Goal: Task Accomplishment & Management: Use online tool/utility

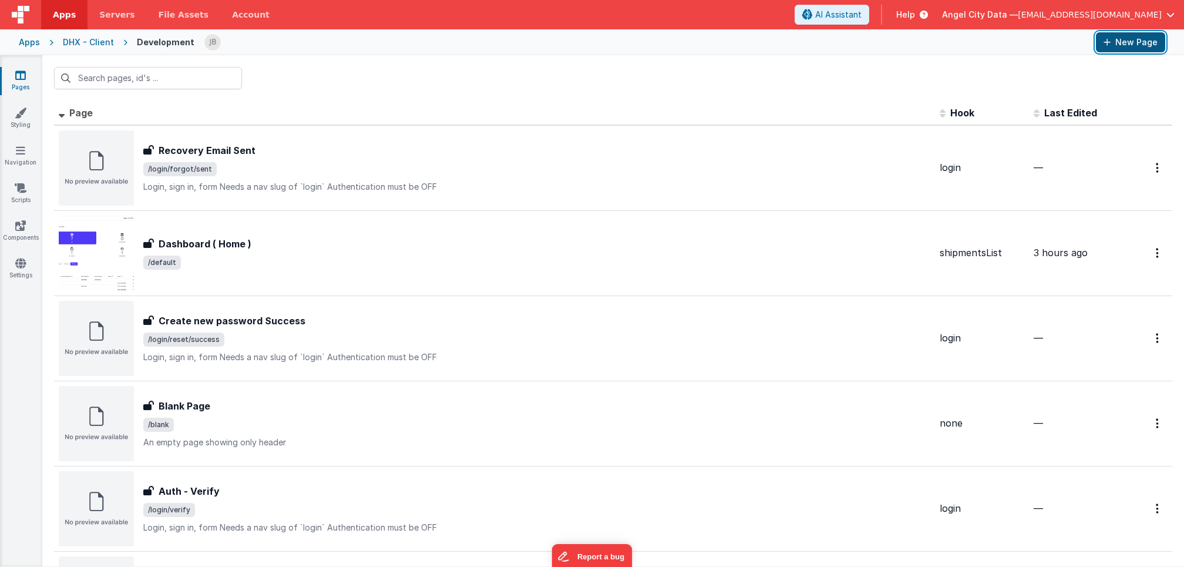
click at [1104, 46] on icon at bounding box center [1106, 42] width 7 height 8
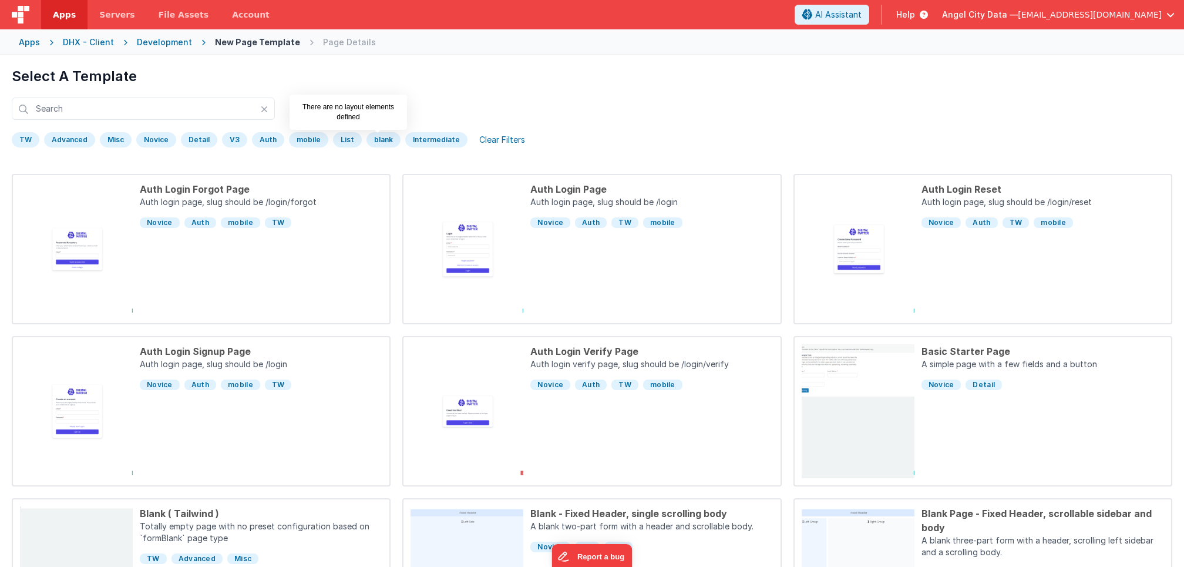
click at [375, 140] on div "blank" at bounding box center [383, 139] width 34 height 15
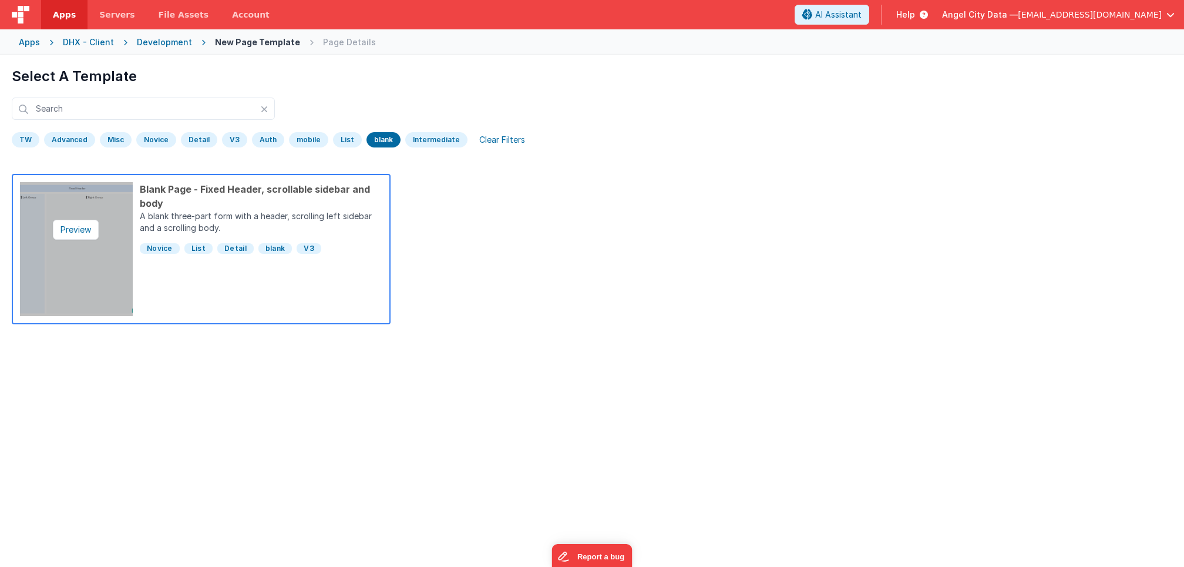
click at [89, 251] on img at bounding box center [76, 249] width 113 height 134
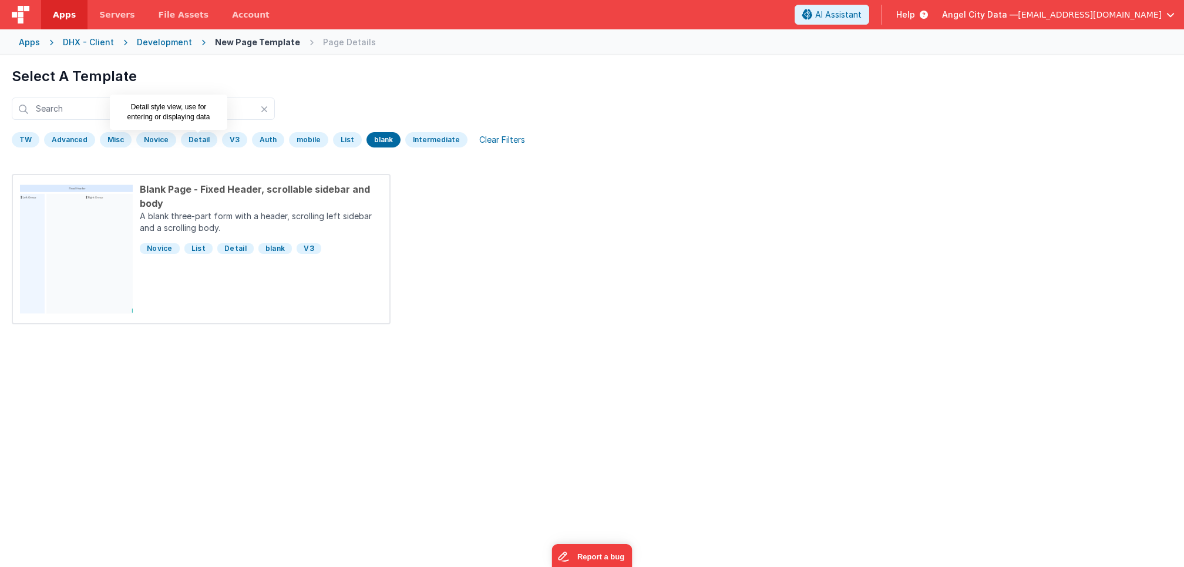
click at [188, 141] on div "Detail" at bounding box center [199, 139] width 36 height 15
click at [179, 42] on div "Development" at bounding box center [164, 42] width 55 height 12
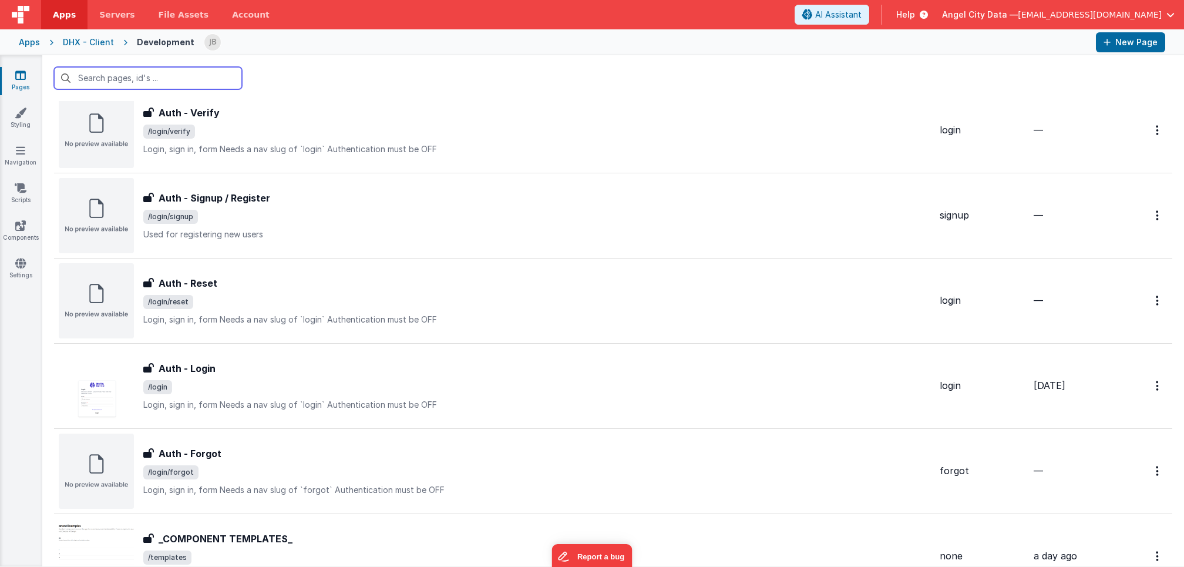
scroll to position [467, 0]
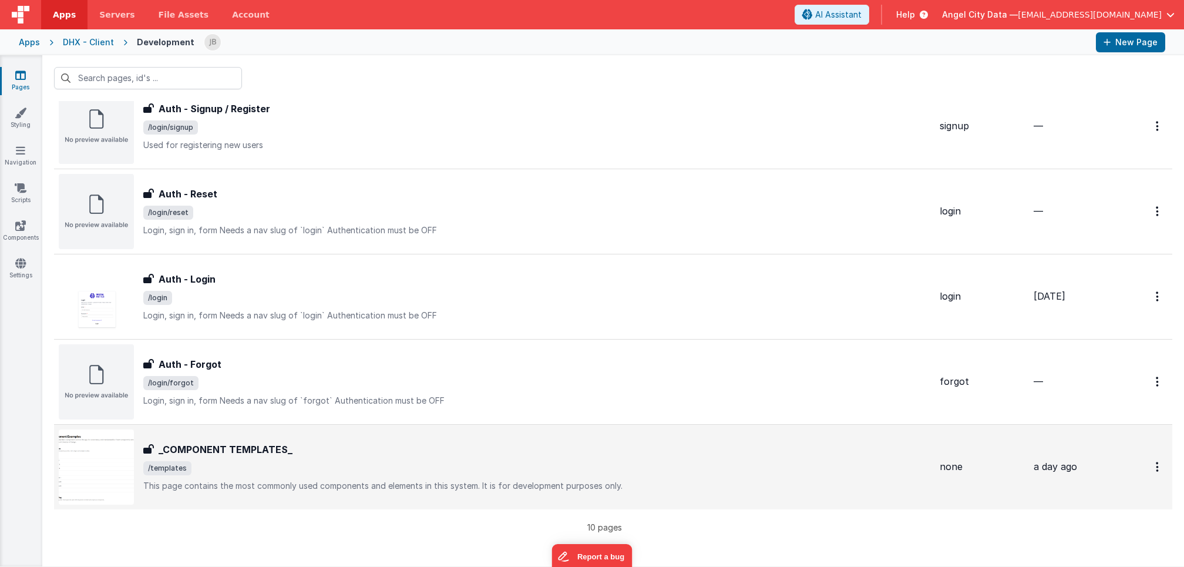
click at [216, 453] on h3 "_COMPONENT TEMPLATES_" at bounding box center [226, 449] width 134 height 14
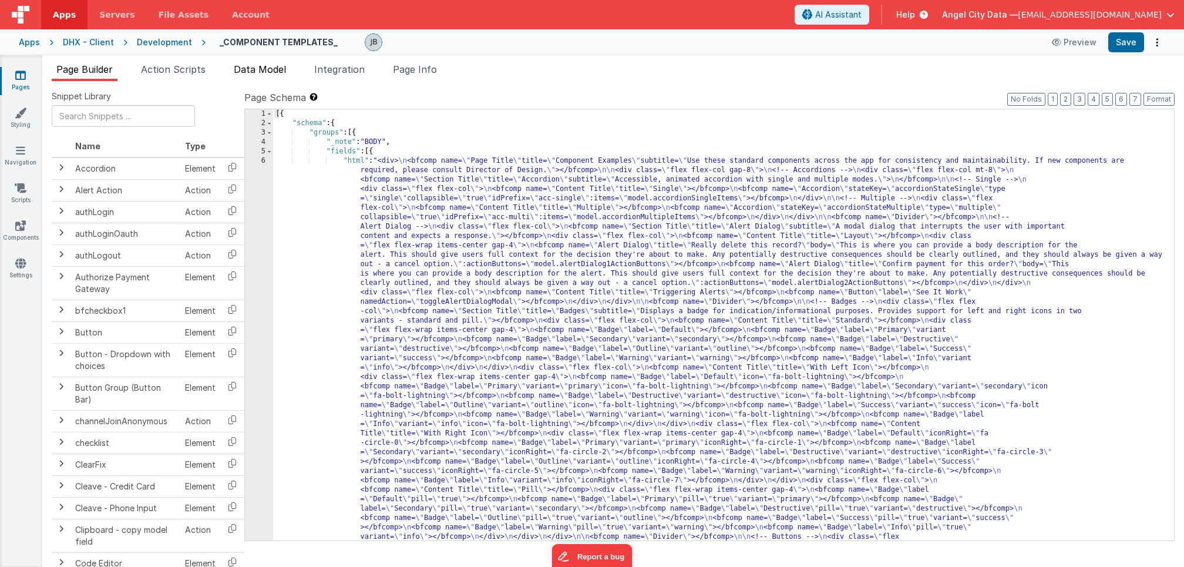
click at [260, 71] on span "Data Model" at bounding box center [260, 69] width 52 height 12
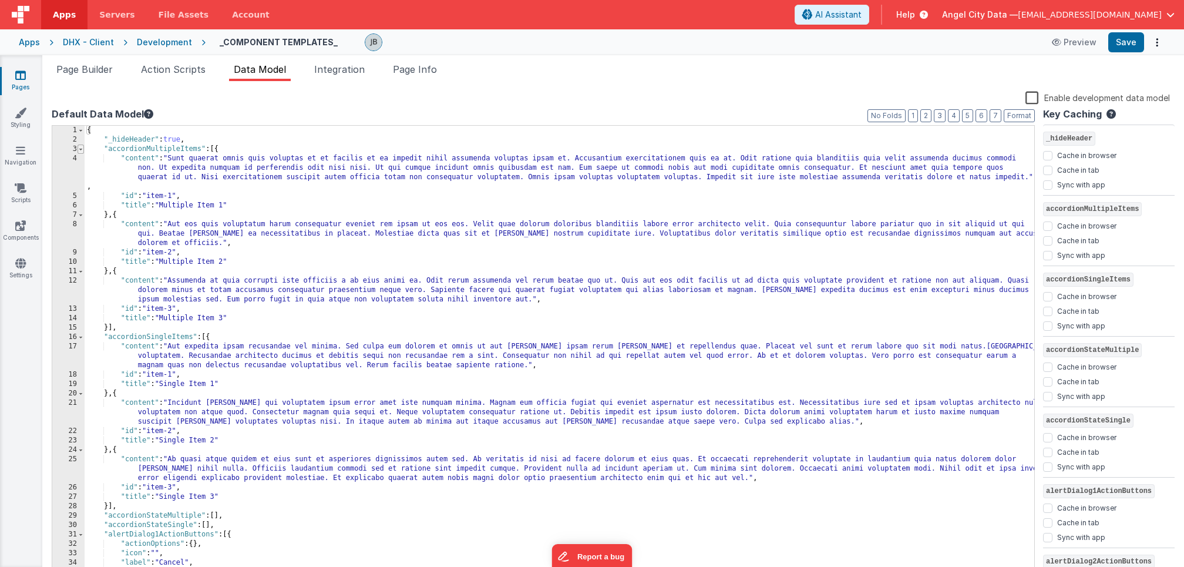
click at [79, 148] on span at bounding box center [81, 148] width 6 height 9
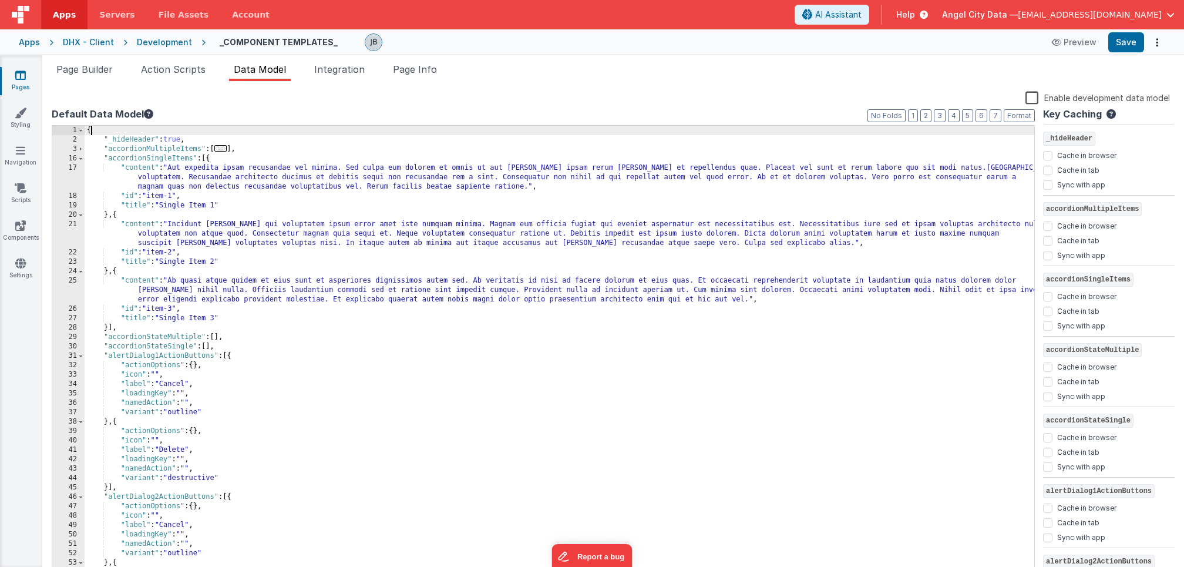
click at [149, 133] on div "{ "_hideHeader" : true , "accordionMultipleItems" : [ ... ] , "accordionSingleI…" at bounding box center [560, 361] width 950 height 470
click at [163, 129] on div "{ "documentation" : [ ] "_hideHeader" : true , "accordionMultipleItems" : [ ...…" at bounding box center [560, 361] width 950 height 470
click at [149, 45] on div "Development" at bounding box center [164, 42] width 55 height 12
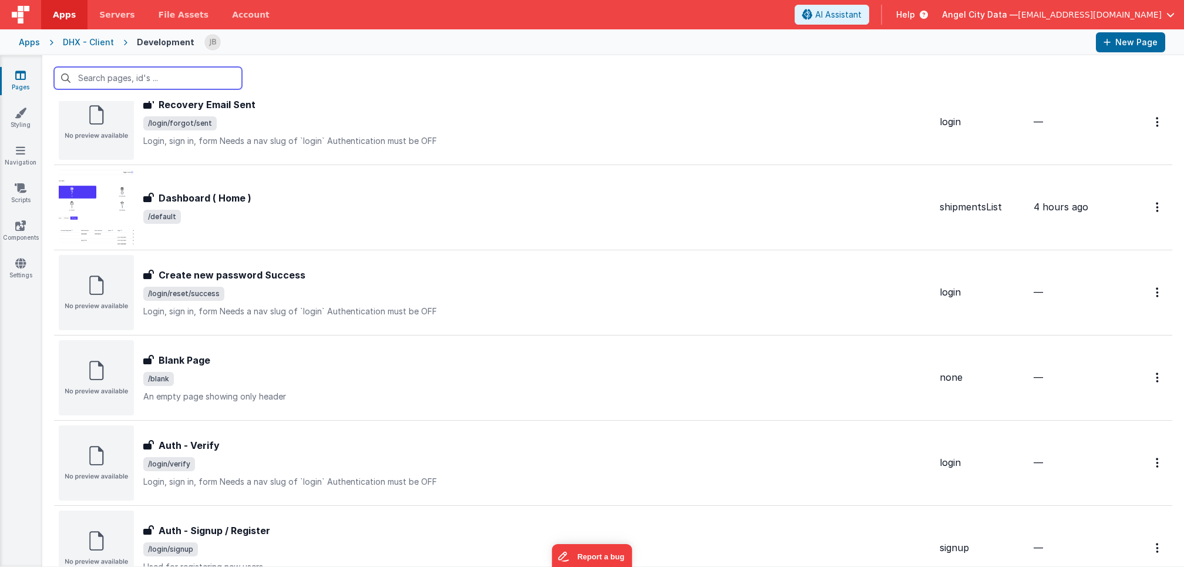
scroll to position [39, 0]
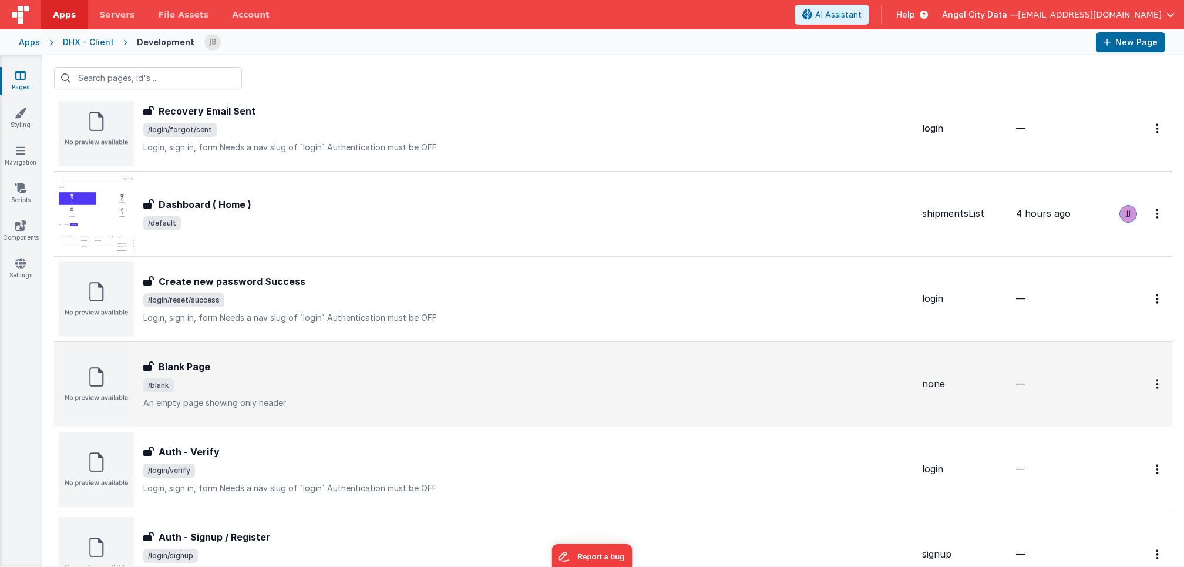
click at [374, 378] on span "/blank" at bounding box center [527, 385] width 769 height 14
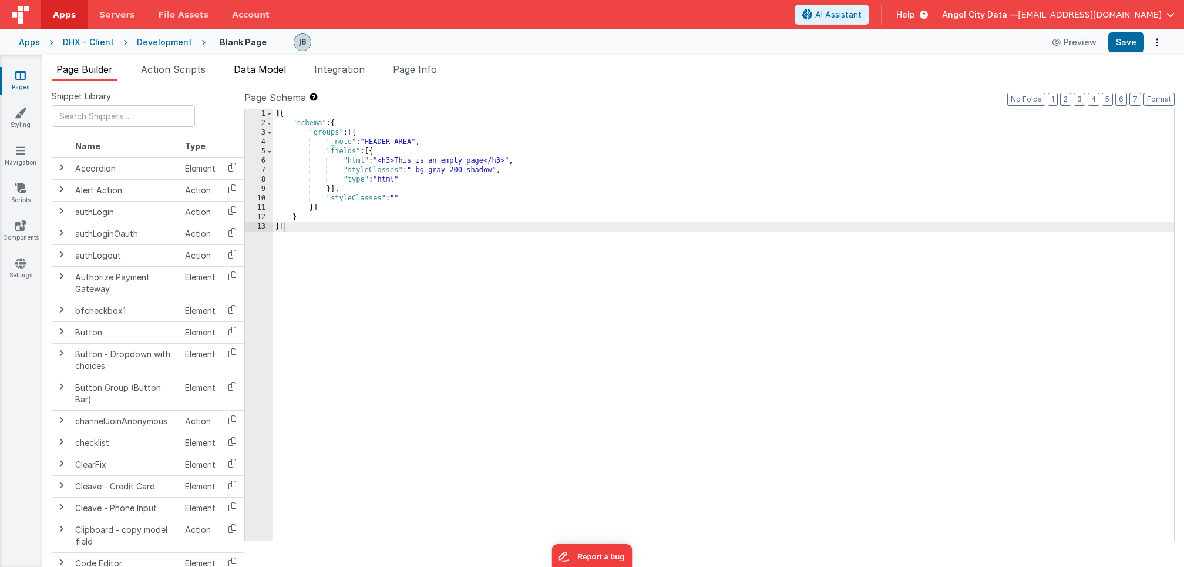
click at [265, 69] on span "Data Model" at bounding box center [260, 69] width 52 height 12
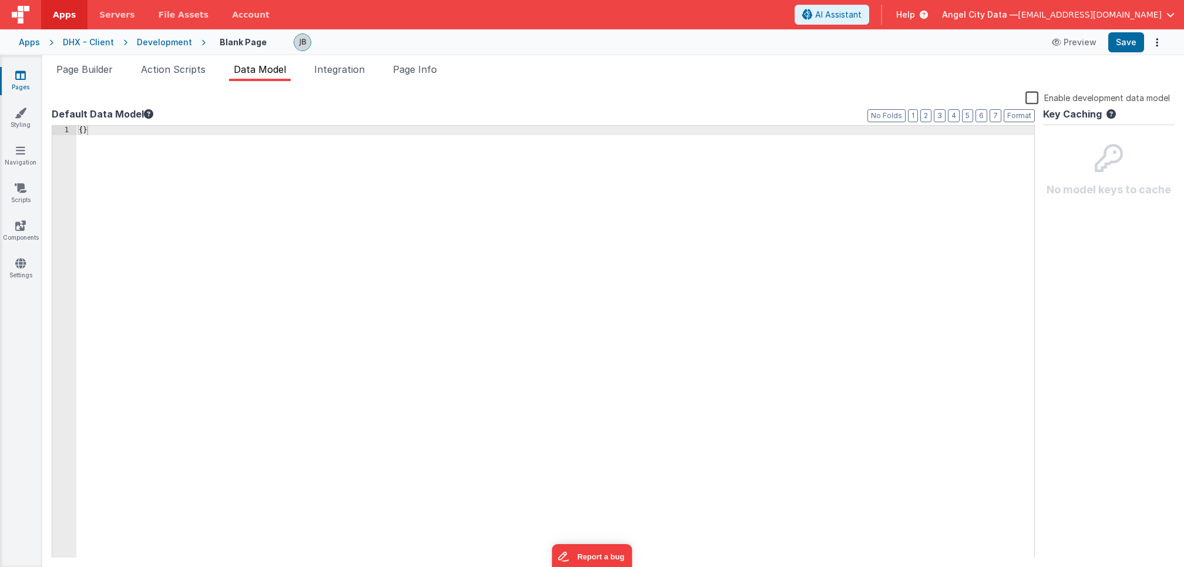
click at [164, 186] on div "{ }" at bounding box center [555, 351] width 958 height 451
click at [83, 131] on div "{ }" at bounding box center [555, 351] width 958 height 451
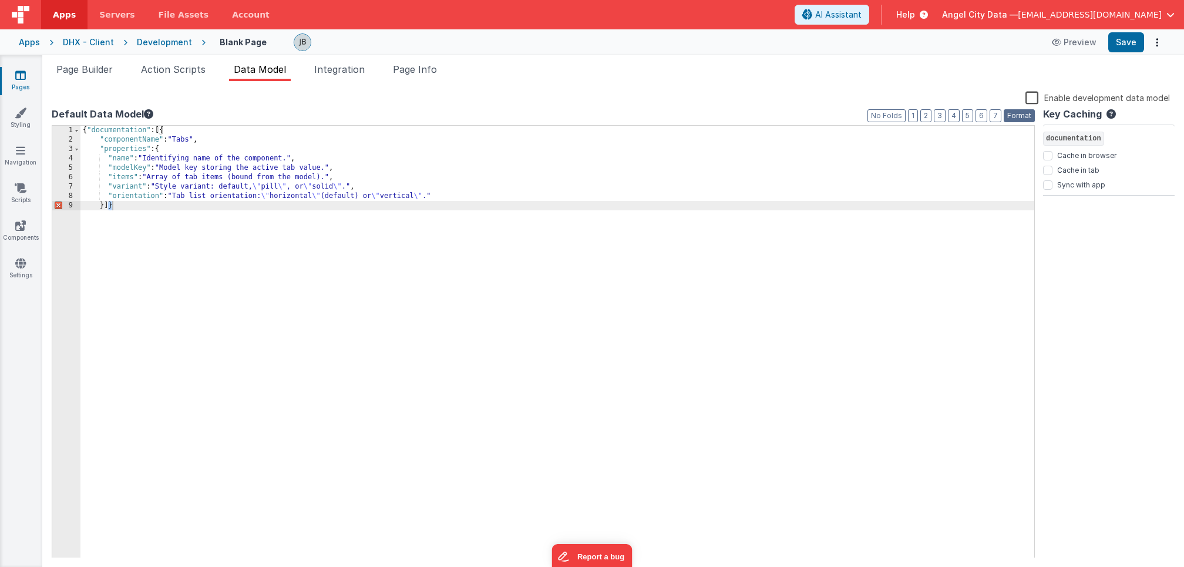
click at [1015, 111] on button "Format" at bounding box center [1019, 115] width 31 height 13
click at [321, 264] on div "{ "documentation" : [{ "componentName" : "Tabs" , "properties" : { "name" : "Id…" at bounding box center [557, 351] width 954 height 451
click at [109, 207] on div "{ "documentation" : [{ "componentName" : "Tabs" , "properties" : { "name" : "Id…" at bounding box center [557, 351] width 954 height 451
click at [103, 207] on div "{ "documentation" : [{ "componentName" : "Tabs" , "properties" : { "name" : "Id…" at bounding box center [557, 351] width 954 height 451
click at [1008, 114] on button "Format" at bounding box center [1019, 115] width 31 height 13
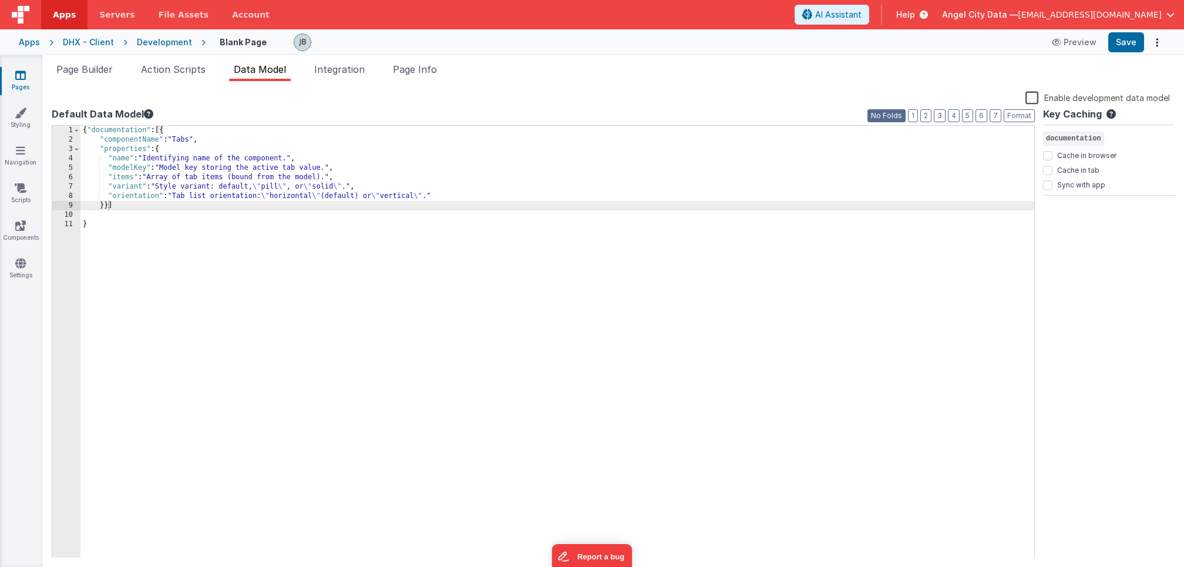
click at [873, 119] on button "No Folds" at bounding box center [886, 115] width 38 height 13
click at [952, 114] on button "4" at bounding box center [954, 115] width 12 height 13
click at [931, 115] on button "2" at bounding box center [925, 115] width 11 height 13
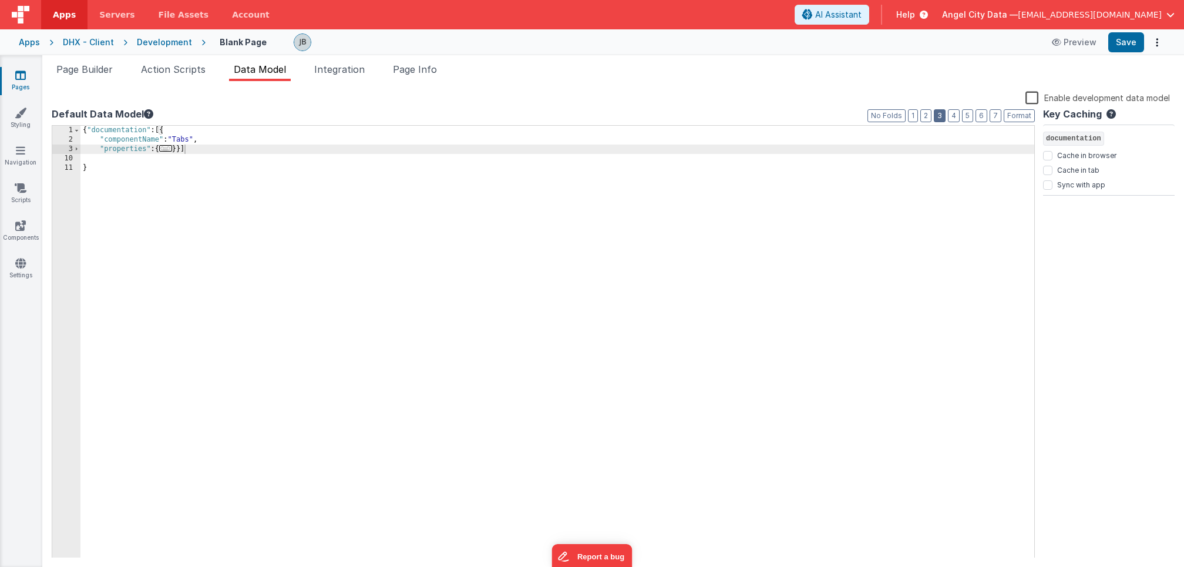
click at [945, 115] on button "3" at bounding box center [940, 115] width 12 height 13
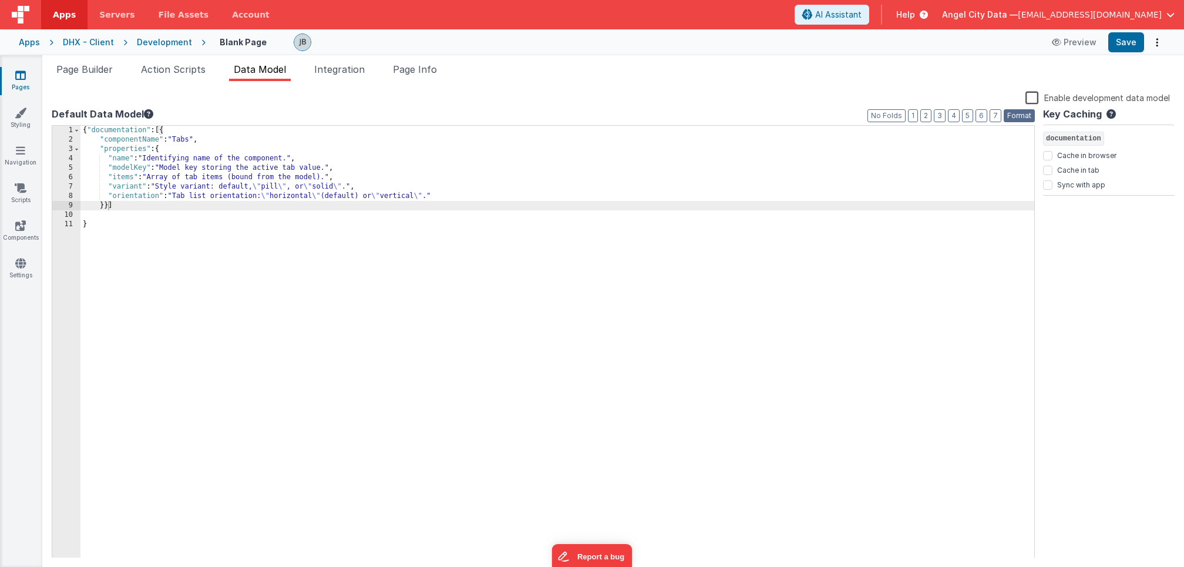
click at [1022, 115] on button "Format" at bounding box center [1019, 115] width 31 height 13
click at [681, 160] on div "{ "documentation" : [{ "componentName" : "Tabs" , "properties" : { "name" : "Id…" at bounding box center [557, 351] width 954 height 451
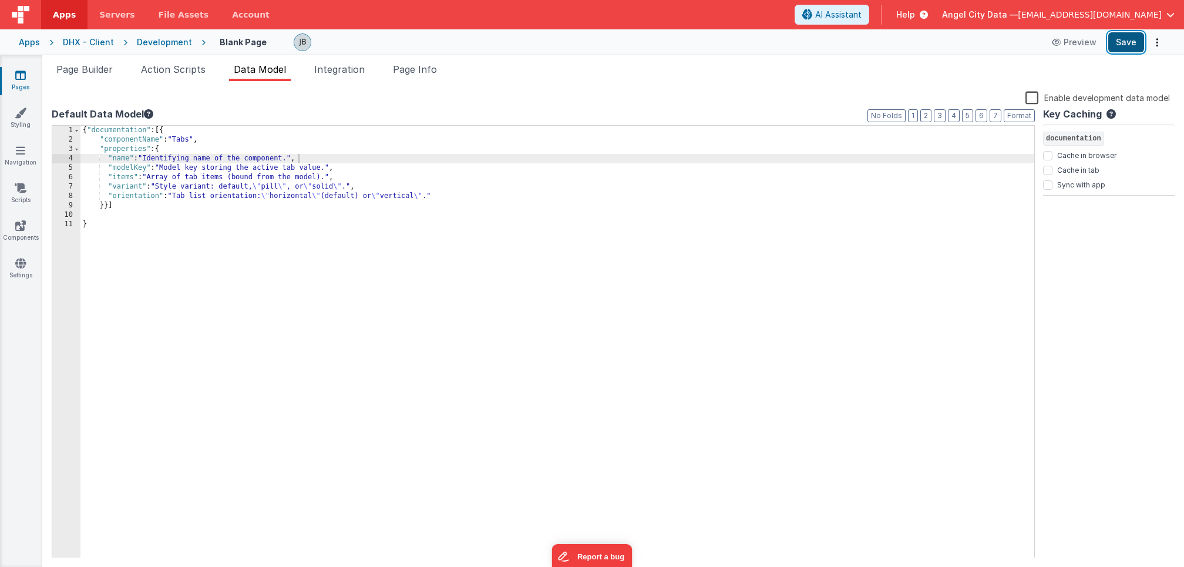
click at [1136, 32] on button "Save" at bounding box center [1126, 42] width 36 height 20
click at [99, 70] on span "Page Builder" at bounding box center [84, 69] width 56 height 12
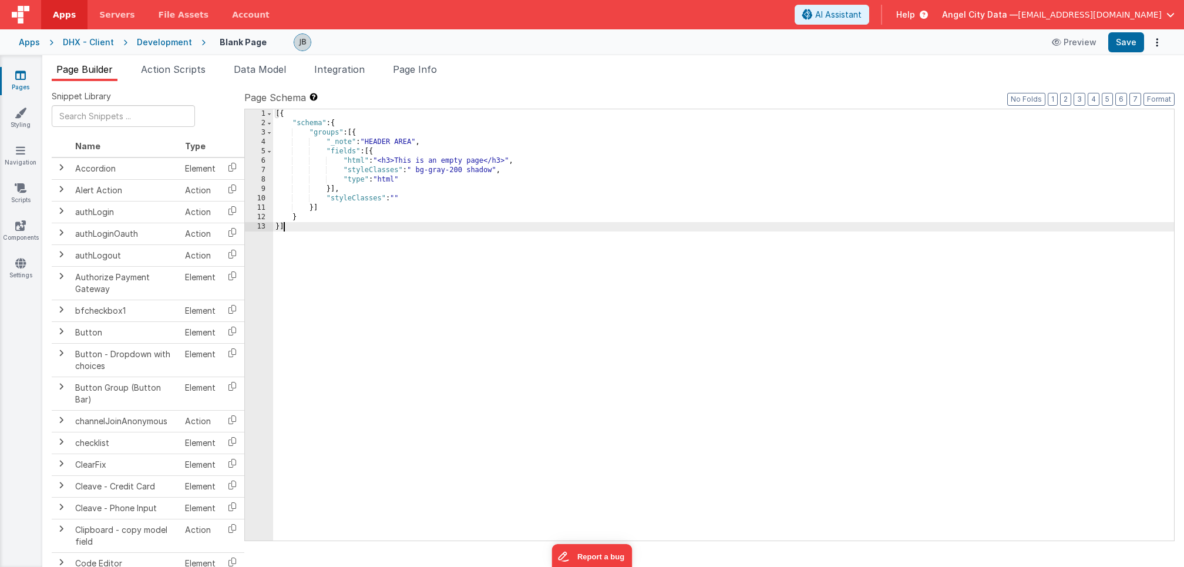
click at [265, 160] on div "6" at bounding box center [259, 160] width 28 height 9
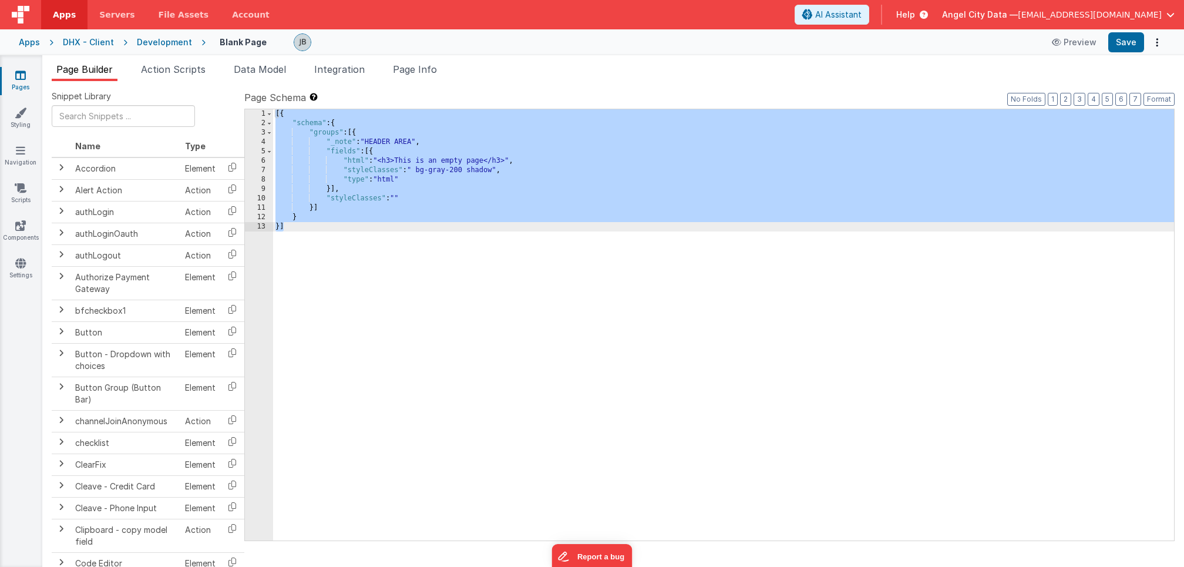
click at [272, 162] on div "6" at bounding box center [259, 160] width 28 height 9
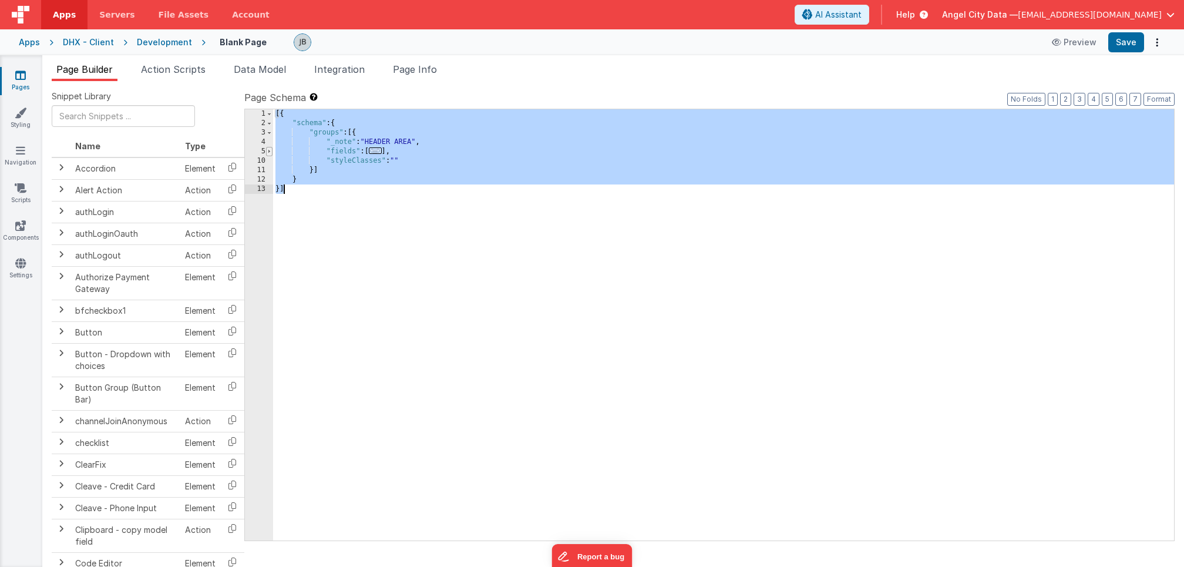
click at [269, 151] on span at bounding box center [269, 151] width 6 height 9
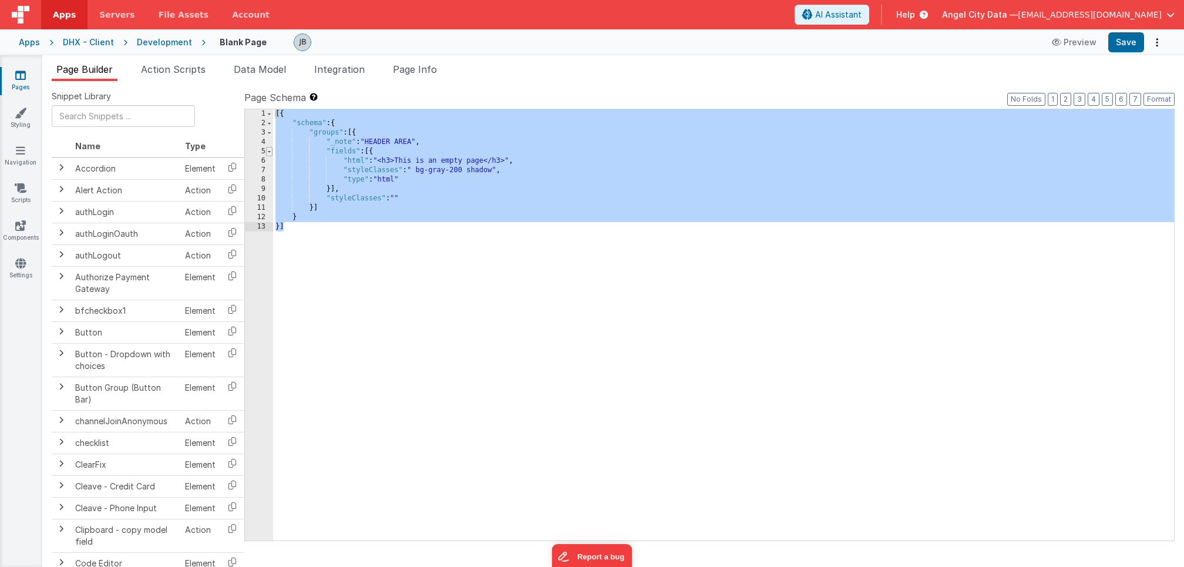
click at [269, 152] on span at bounding box center [269, 151] width 6 height 9
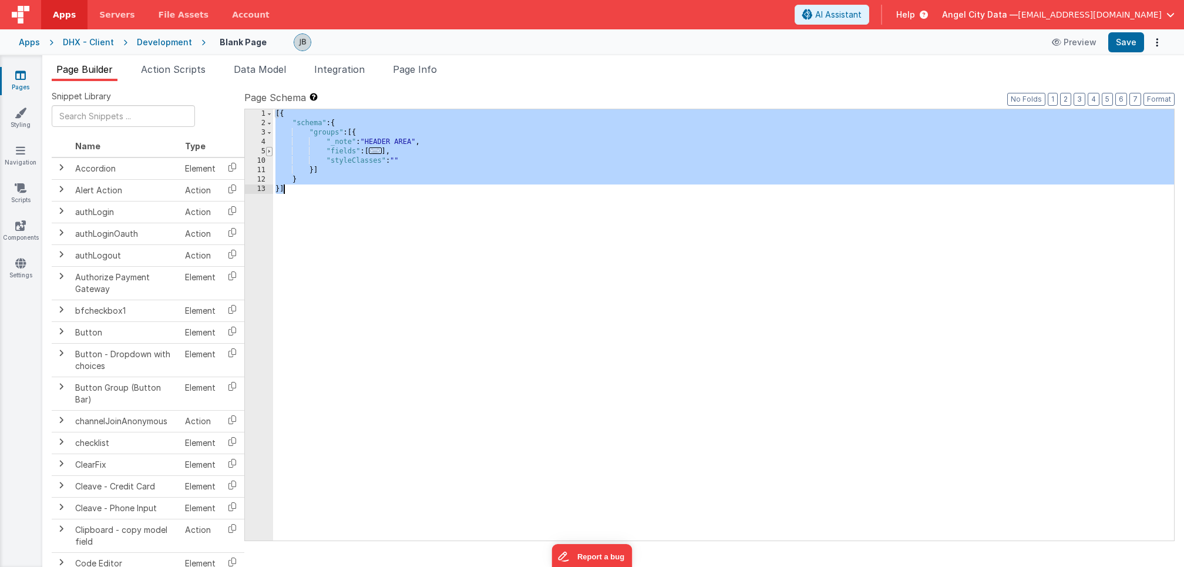
click at [268, 152] on span at bounding box center [269, 151] width 6 height 9
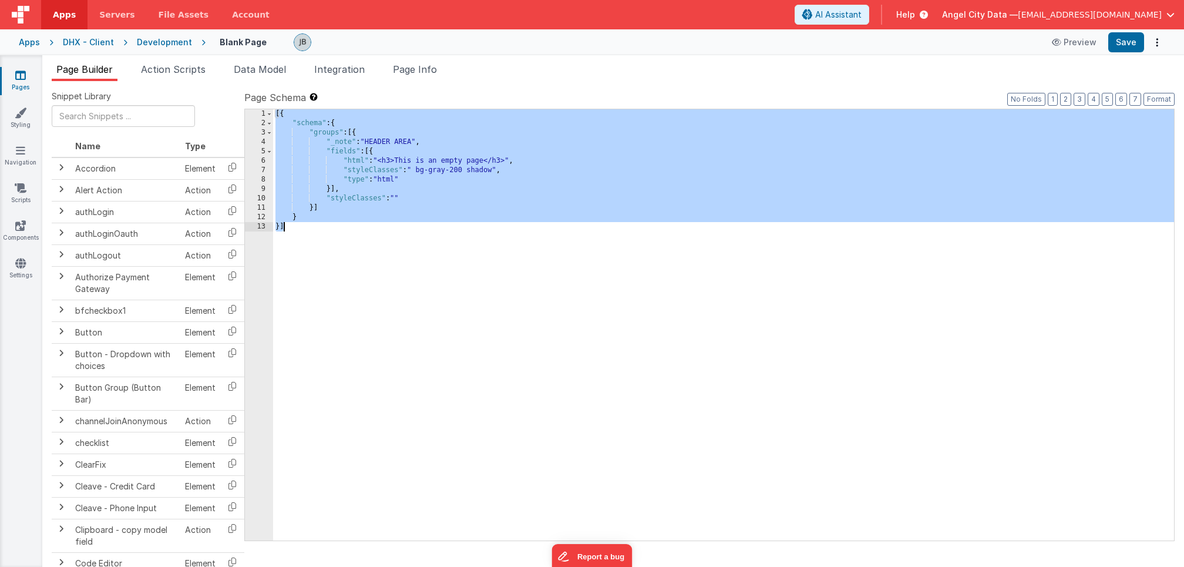
click at [402, 160] on div "[{ "schema" : { "groups" : [{ "_note" : "HEADER AREA" , "fields" : [{ "html" : …" at bounding box center [723, 334] width 901 height 450
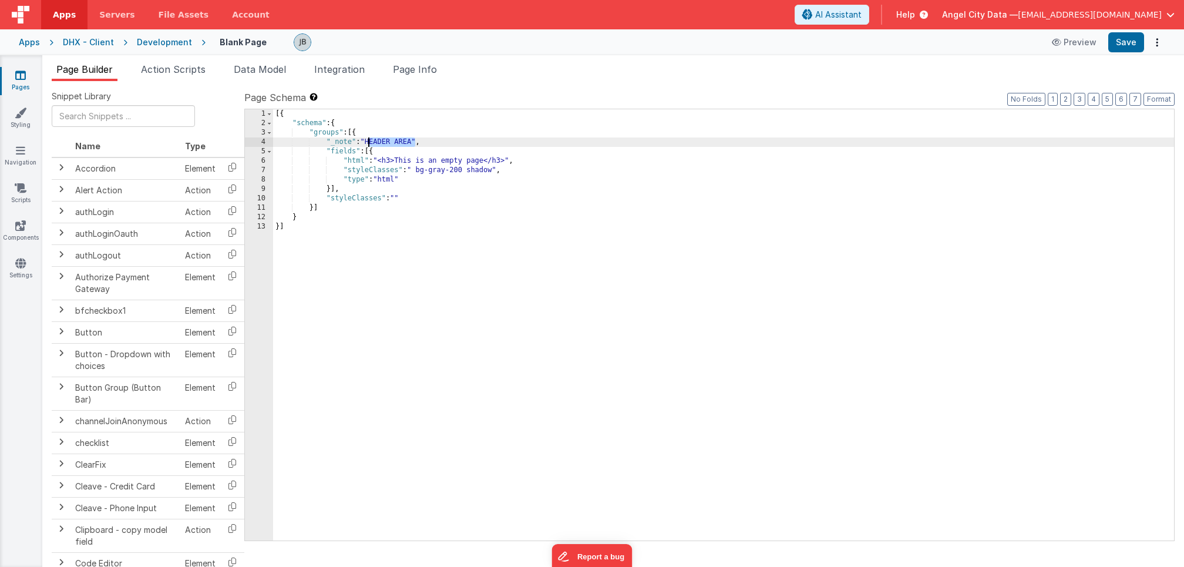
drag, startPoint x: 413, startPoint y: 142, endPoint x: 369, endPoint y: 143, distance: 43.5
click at [369, 143] on div "[{ "schema" : { "groups" : [{ "_note" : "HEADER AREA" , "fields" : [{ "html" : …" at bounding box center [723, 334] width 901 height 450
click at [1106, 47] on div "Preview Save" at bounding box center [1105, 42] width 120 height 20
click at [1115, 47] on button "Save" at bounding box center [1126, 42] width 36 height 20
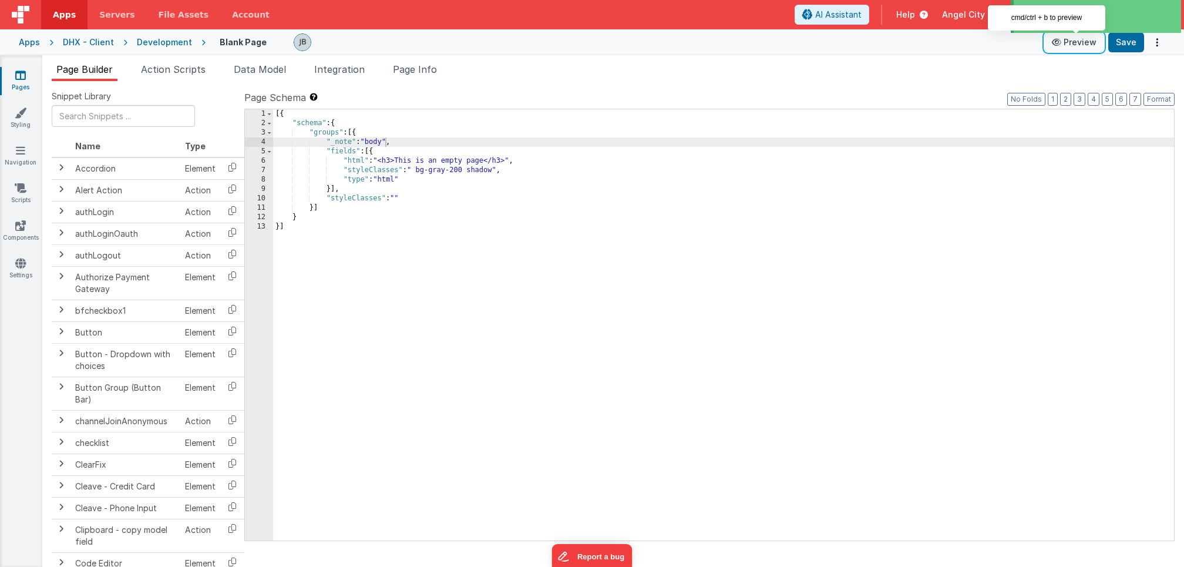
click at [1071, 46] on button "Preview" at bounding box center [1074, 42] width 59 height 19
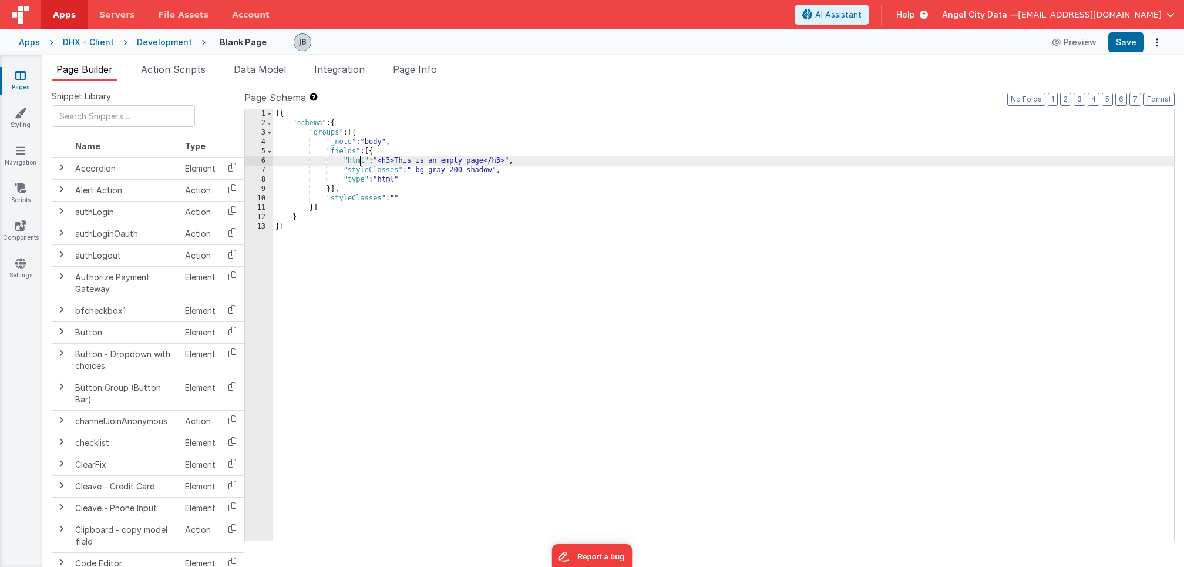
click at [359, 161] on div "[{ "schema" : { "groups" : [{ "_note" : "body" , "fields" : [{ "html" : "<h3>Th…" at bounding box center [723, 334] width 901 height 450
click at [265, 161] on div "6" at bounding box center [259, 160] width 28 height 9
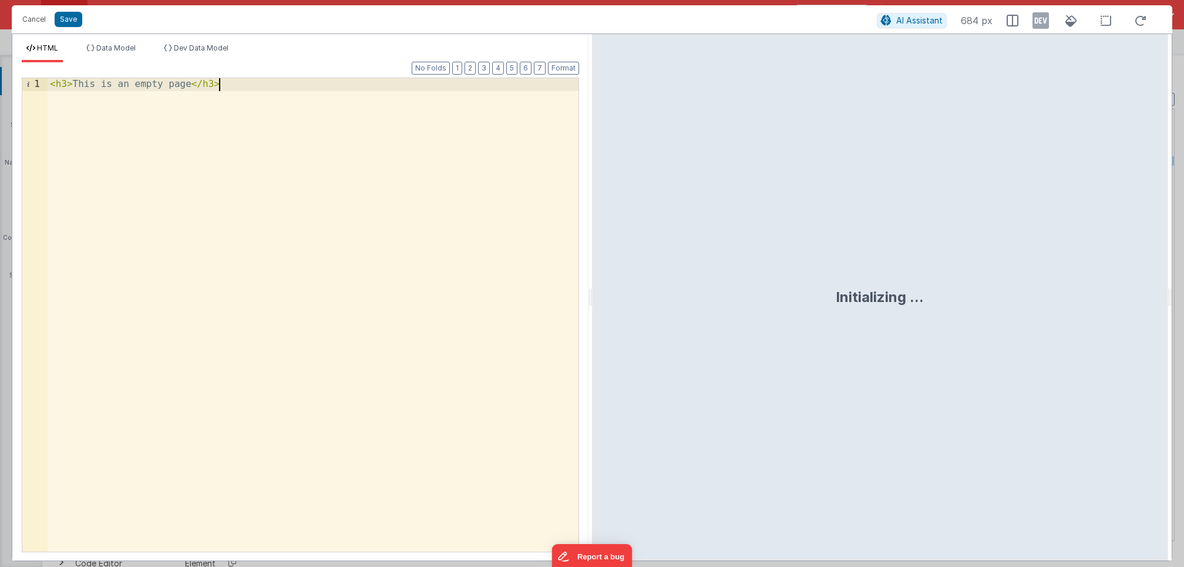
drag, startPoint x: 346, startPoint y: 170, endPoint x: -33, endPoint y: 17, distance: 409.7
click at [0, 17] on html "Cancel Save AI Assistant 684 px HTML Data Model Dev Data Model Format 7 6 5 4 3…" at bounding box center [592, 283] width 1184 height 567
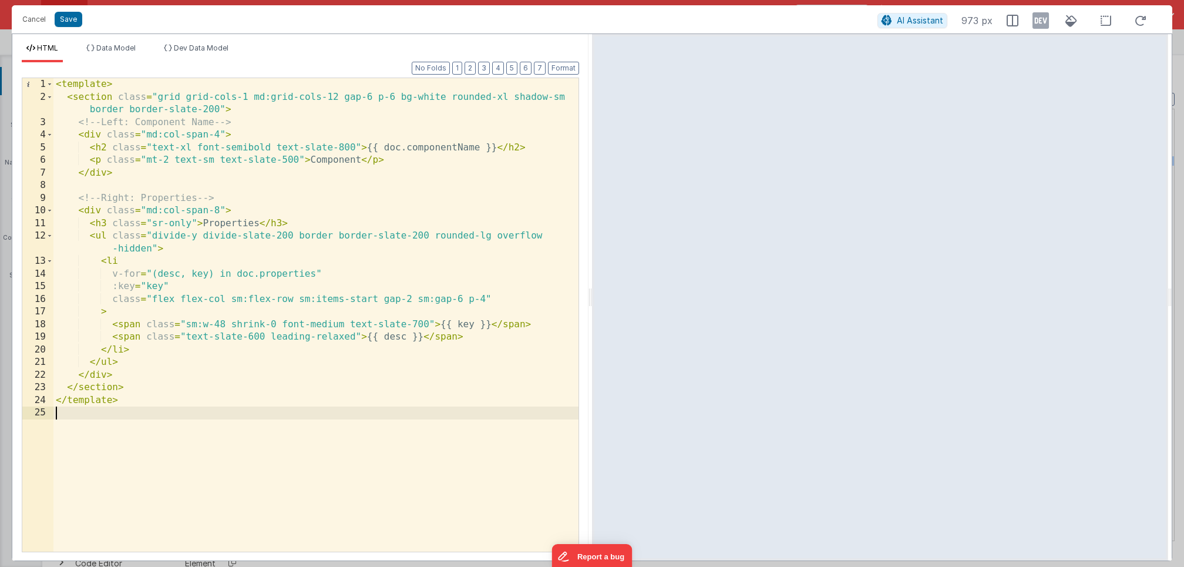
click at [391, 147] on div "< template > < section class = "grid grid-cols-1 md:grid-cols-12 gap-6 p-6 bg-w…" at bounding box center [315, 327] width 525 height 499
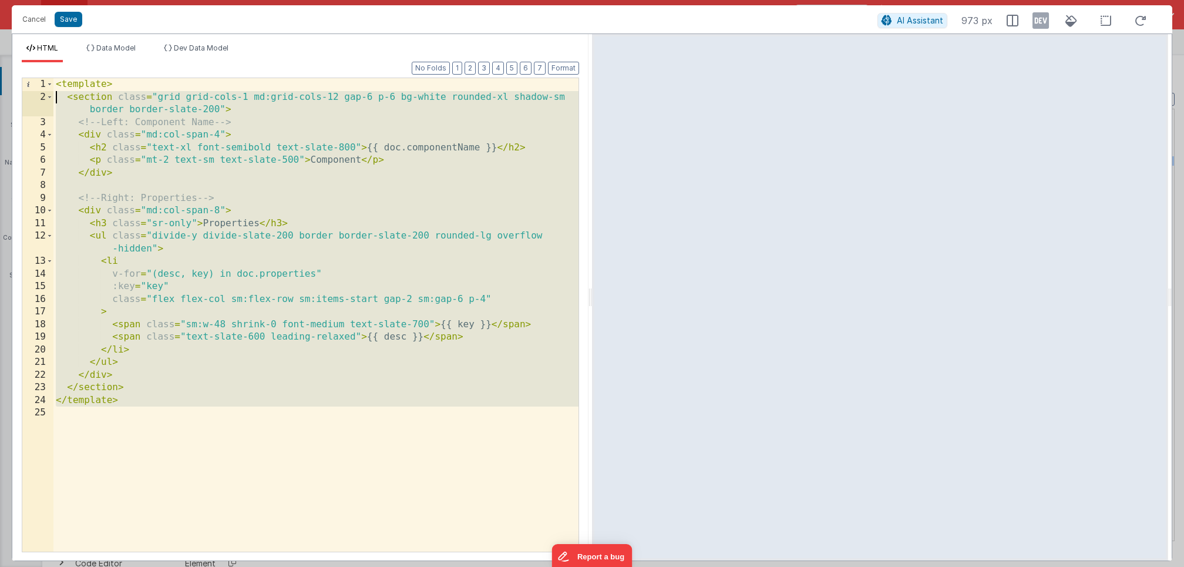
drag, startPoint x: 142, startPoint y: 409, endPoint x: 56, endPoint y: 91, distance: 329.8
click at [56, 91] on div "< template > < section class = "grid grid-cols-1 md:grid-cols-12 gap-6 p-6 bg-w…" at bounding box center [315, 327] width 525 height 499
click at [79, 95] on div "< template > < section class = "grid grid-cols-1 md:grid-cols-12 gap-6 p-6 bg-w…" at bounding box center [315, 327] width 525 height 499
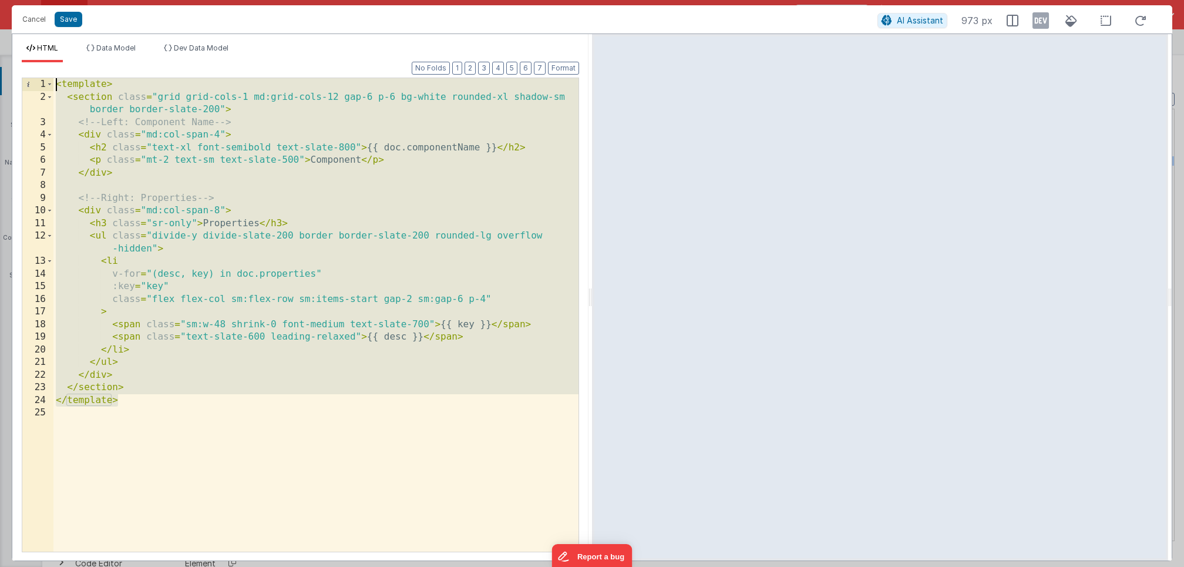
drag, startPoint x: 127, startPoint y: 405, endPoint x: 23, endPoint y: 5, distance: 413.6
click at [23, 5] on div "Cancel Save AI Assistant 973 px HTML Data Model Dev Data Model Format 7 6 5 4 3…" at bounding box center [592, 283] width 1184 height 567
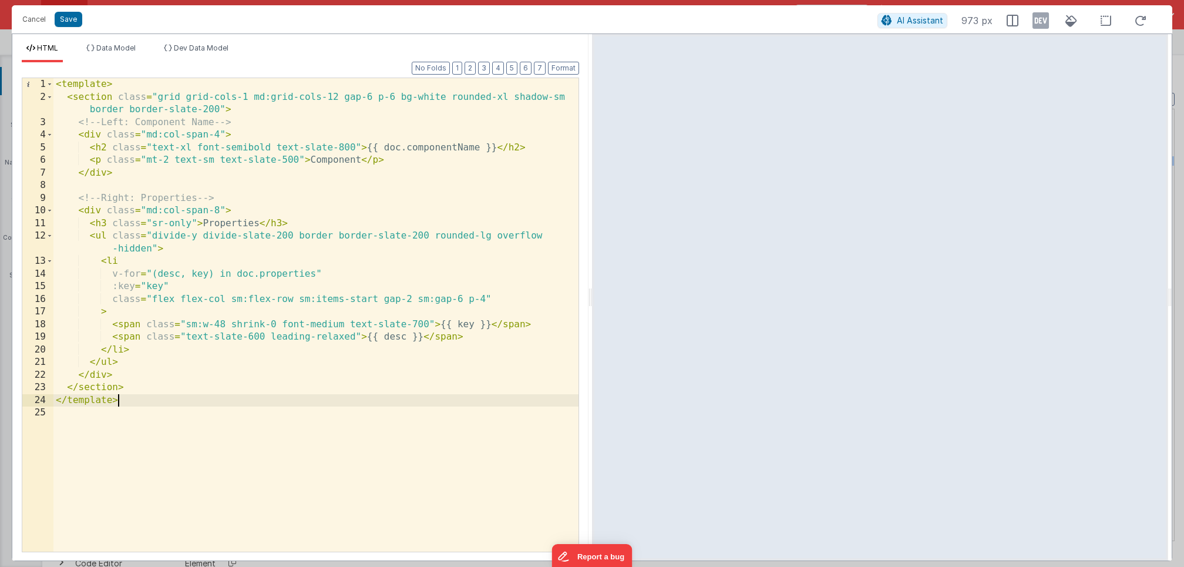
click at [115, 99] on div "< template > < section class = "grid grid-cols-1 md:grid-cols-12 gap-6 p-6 bg-w…" at bounding box center [315, 327] width 525 height 499
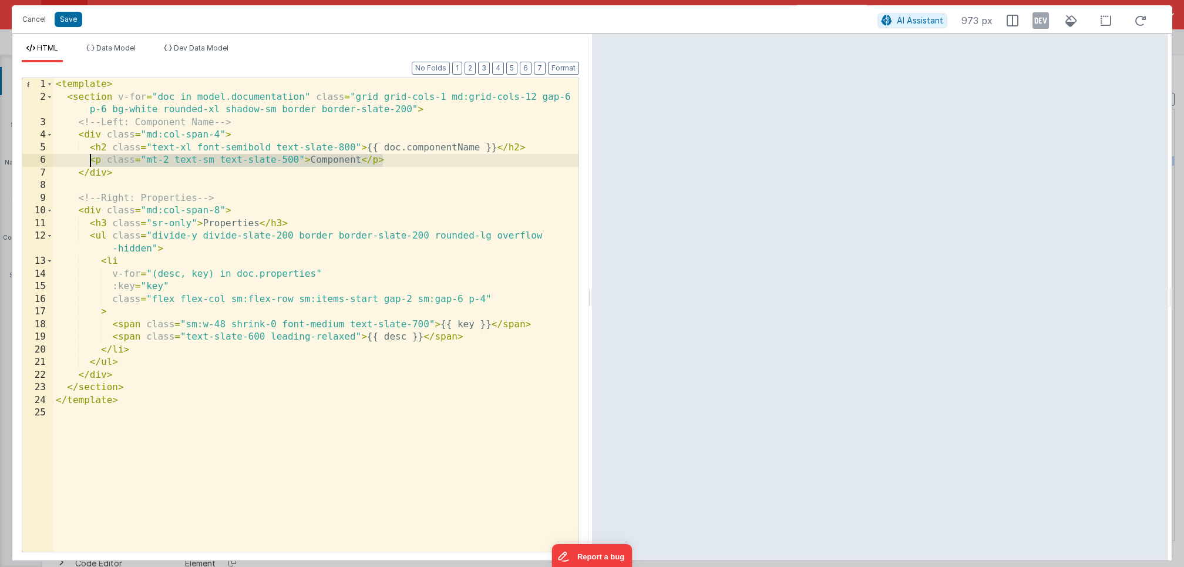
drag, startPoint x: 385, startPoint y: 159, endPoint x: 90, endPoint y: 159, distance: 294.8
click at [90, 159] on div "< template > < section v-for = "doc in model.documentation" class = "grid grid-…" at bounding box center [315, 327] width 525 height 499
click at [215, 143] on div "< template > < section v-for = "doc in model.documentation" class = "grid grid-…" at bounding box center [315, 327] width 525 height 499
drag, startPoint x: 352, startPoint y: 147, endPoint x: 277, endPoint y: 147, distance: 75.8
click at [277, 147] on div "< template > < section v-for = "doc in model.documentation" class = "grid grid-…" at bounding box center [315, 327] width 525 height 499
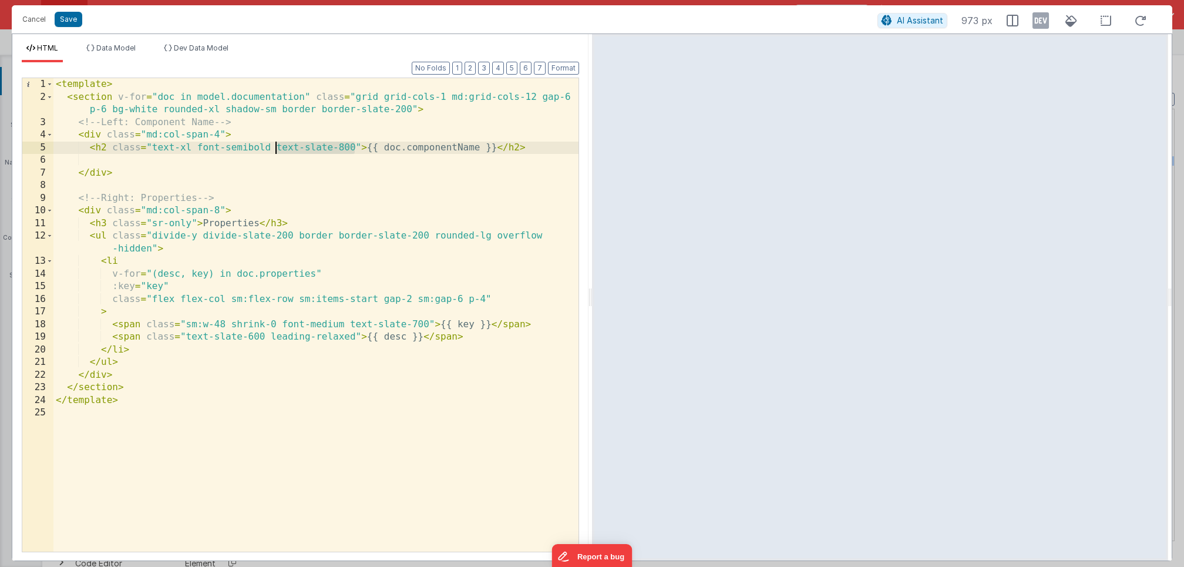
click at [314, 142] on div "< template > < section v-for = "doc in model.documentation" class = "grid grid-…" at bounding box center [315, 327] width 525 height 499
drag, startPoint x: 356, startPoint y: 149, endPoint x: 308, endPoint y: 148, distance: 48.2
click at [308, 148] on div "< template > < section v-for = "doc in model.documentation" class = "grid grid-…" at bounding box center [315, 327] width 525 height 499
click at [328, 154] on div "< template > < section v-for = "doc in model.documentation" class = "grid grid-…" at bounding box center [315, 327] width 525 height 499
click at [299, 146] on div "< template > < section v-for = "doc in model.documentation" class = "grid grid-…" at bounding box center [315, 327] width 525 height 499
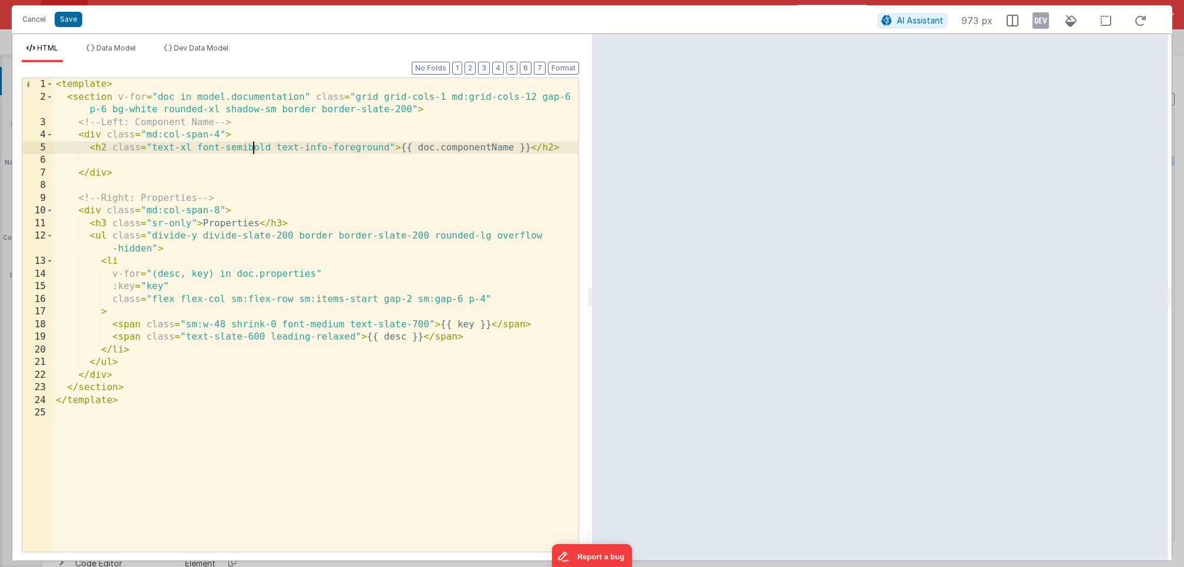
click at [252, 143] on div "< template > < section v-for = "doc in model.documentation" class = "grid grid-…" at bounding box center [315, 327] width 525 height 499
drag, startPoint x: 158, startPoint y: 109, endPoint x: 130, endPoint y: 109, distance: 28.2
click at [130, 109] on div "< template > < section v-for = "doc in model.documentation" class = "grid grid-…" at bounding box center [315, 327] width 525 height 499
drag, startPoint x: 291, startPoint y: 236, endPoint x: 242, endPoint y: 239, distance: 48.8
click at [242, 239] on div "< template > < section v-for = "doc in model.documentation" class = "grid grid-…" at bounding box center [315, 327] width 525 height 499
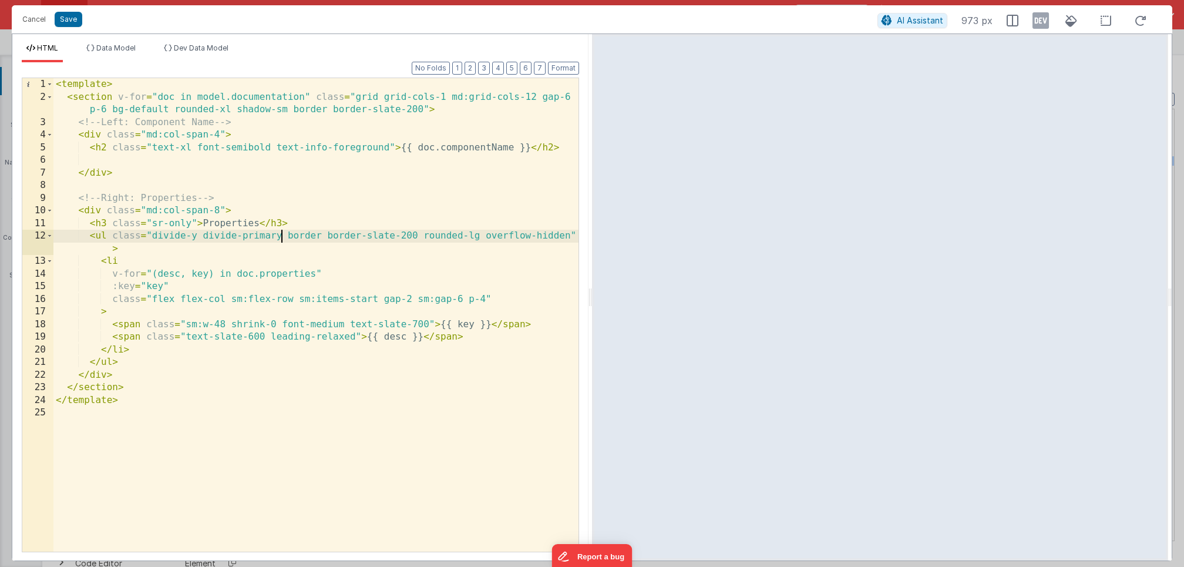
click at [271, 238] on div "< template > < section v-for = "doc in model.documentation" class = "grid grid-…" at bounding box center [315, 327] width 525 height 499
drag, startPoint x: 427, startPoint y: 236, endPoint x: 379, endPoint y: 238, distance: 48.8
click at [379, 238] on div "< template > < section v-for = "doc in model.documentation" class = "grid grid-…" at bounding box center [315, 327] width 525 height 499
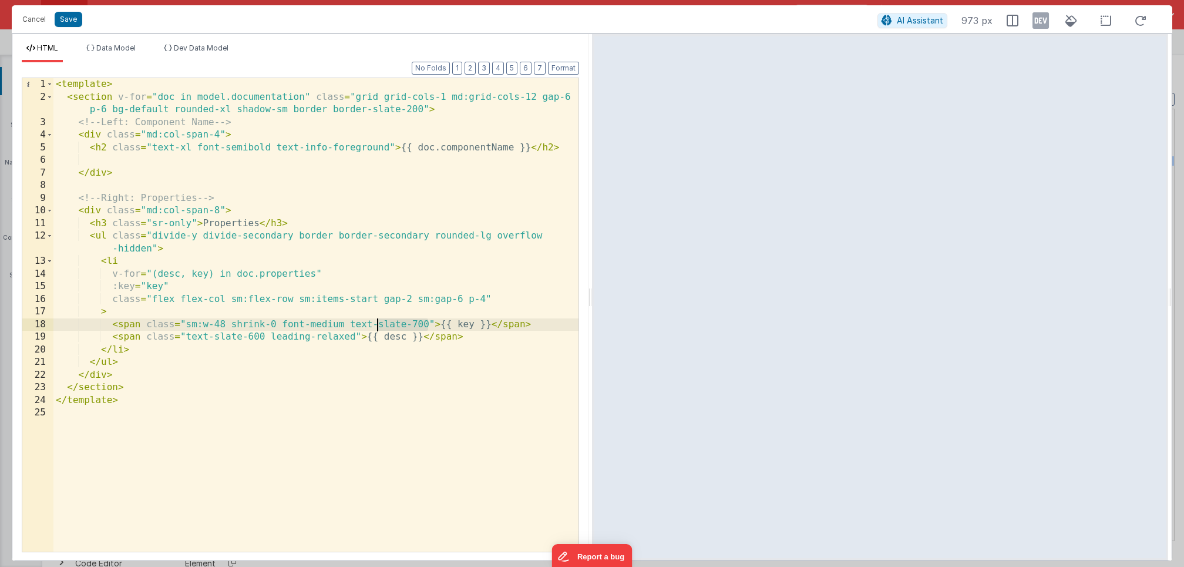
drag, startPoint x: 426, startPoint y: 322, endPoint x: 377, endPoint y: 324, distance: 48.8
click at [377, 324] on div "< template > < section v-for = "doc in model.documentation" class = "grid grid-…" at bounding box center [315, 327] width 525 height 499
drag, startPoint x: 270, startPoint y: 336, endPoint x: 228, endPoint y: 337, distance: 42.3
click at [228, 337] on div "< template > < section v-for = "doc in model.documentation" class = "grid grid-…" at bounding box center [315, 327] width 525 height 499
click at [258, 339] on div "< template > < section v-for = "doc in model.documentation" class = "grid grid-…" at bounding box center [315, 327] width 525 height 499
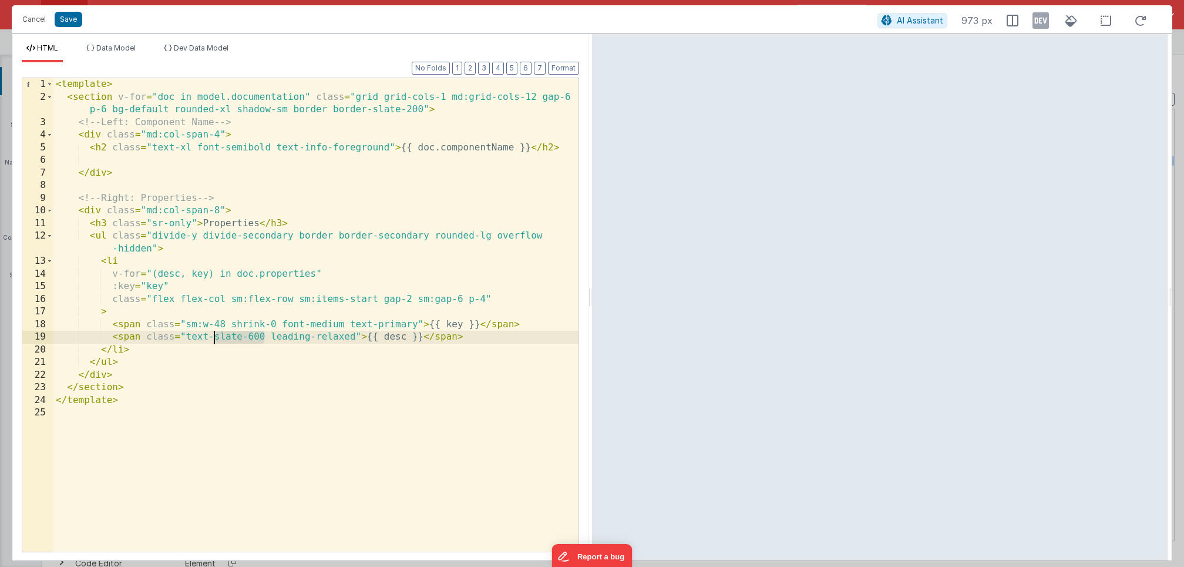
drag, startPoint x: 265, startPoint y: 338, endPoint x: 214, endPoint y: 342, distance: 51.2
click at [214, 342] on div "< template > < section v-for = "doc in model.documentation" class = "grid grid-…" at bounding box center [315, 327] width 525 height 499
click at [254, 328] on div "< template > < section v-for = "doc in model.documentation" class = "grid grid-…" at bounding box center [315, 327] width 525 height 499
click at [78, 23] on button "Save" at bounding box center [69, 19] width 28 height 15
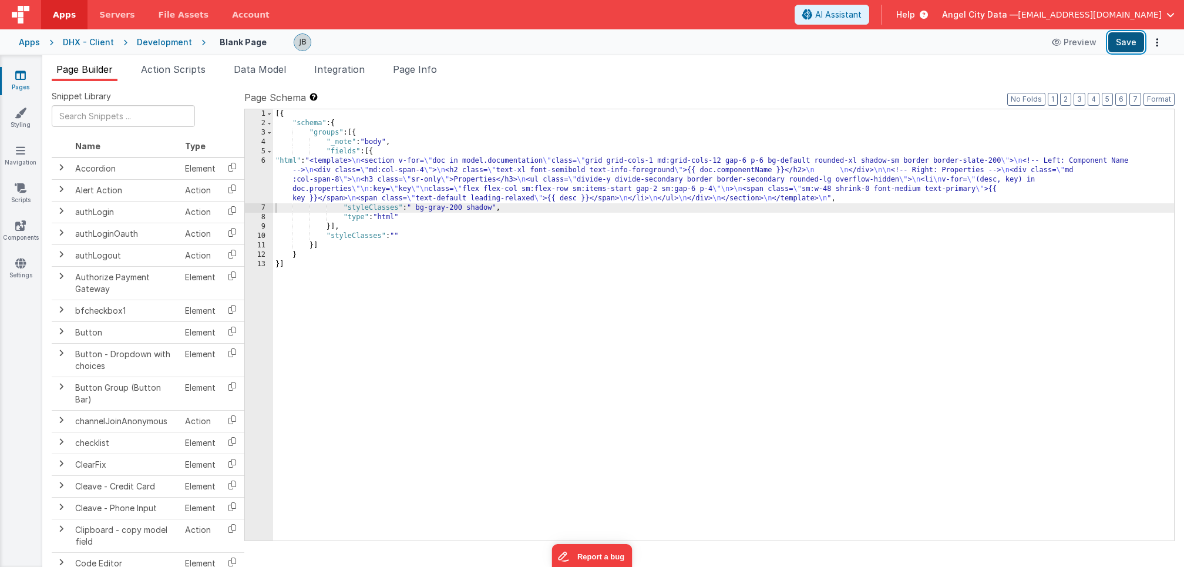
click at [1125, 46] on button "Save" at bounding box center [1126, 42] width 36 height 20
click at [250, 76] on li "Data Model" at bounding box center [260, 71] width 62 height 19
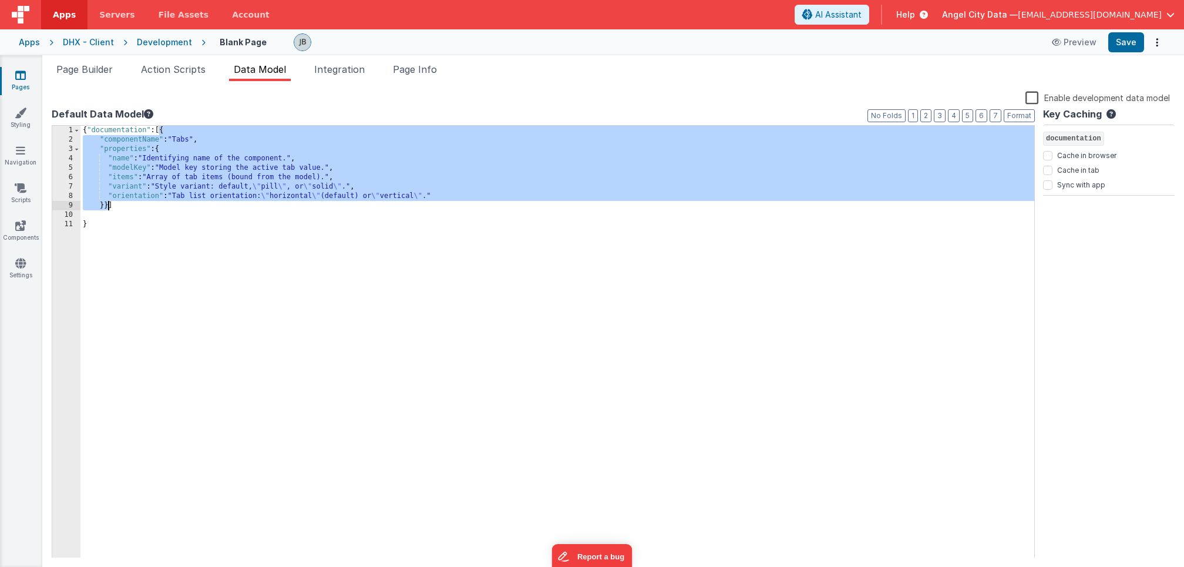
drag, startPoint x: 159, startPoint y: 131, endPoint x: 107, endPoint y: 207, distance: 91.9
click at [107, 207] on div "{ "documentation" : [{ "componentName" : "Tabs" , "properties" : { "name" : "Id…" at bounding box center [557, 351] width 954 height 451
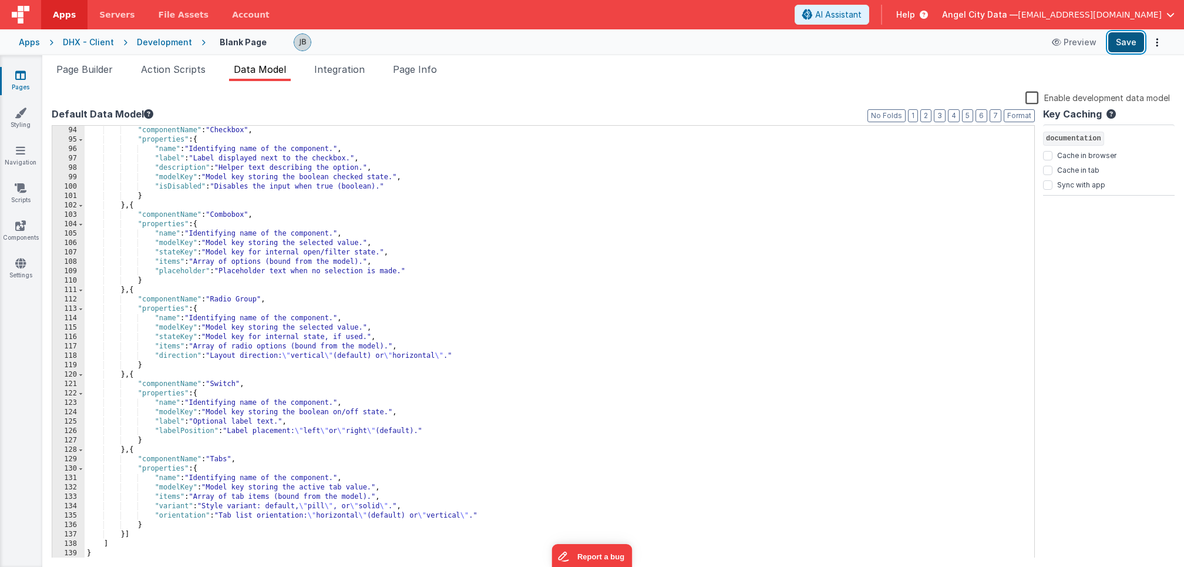
click at [1132, 42] on button "Save" at bounding box center [1126, 42] width 36 height 20
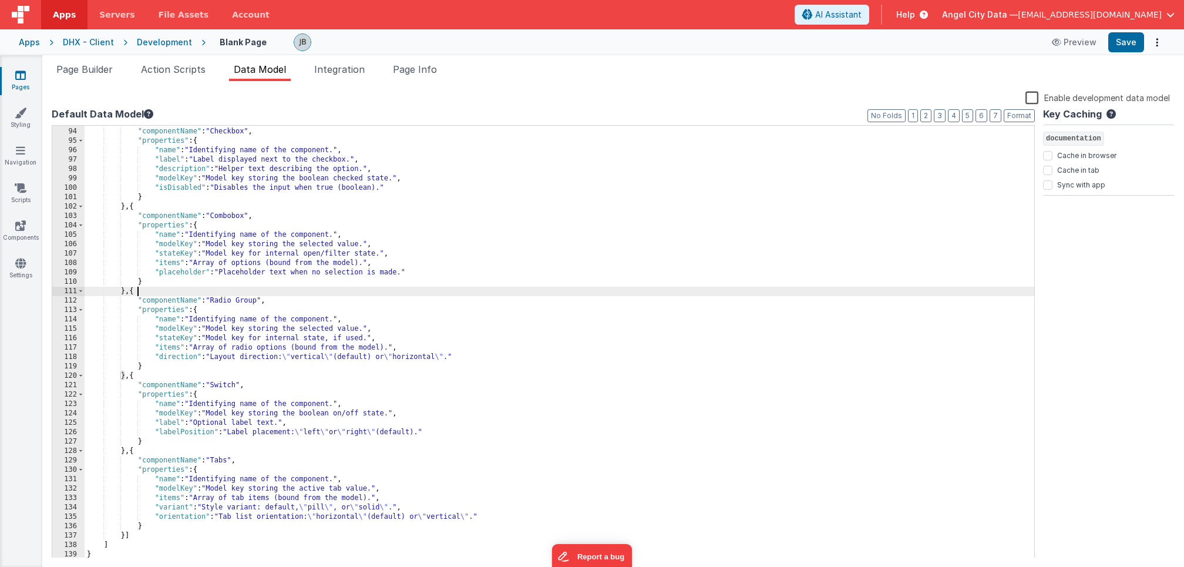
click at [338, 287] on div "} , { "componentName" : "Checkbox" , "properties" : { "name" : "Identifying nam…" at bounding box center [560, 342] width 950 height 451
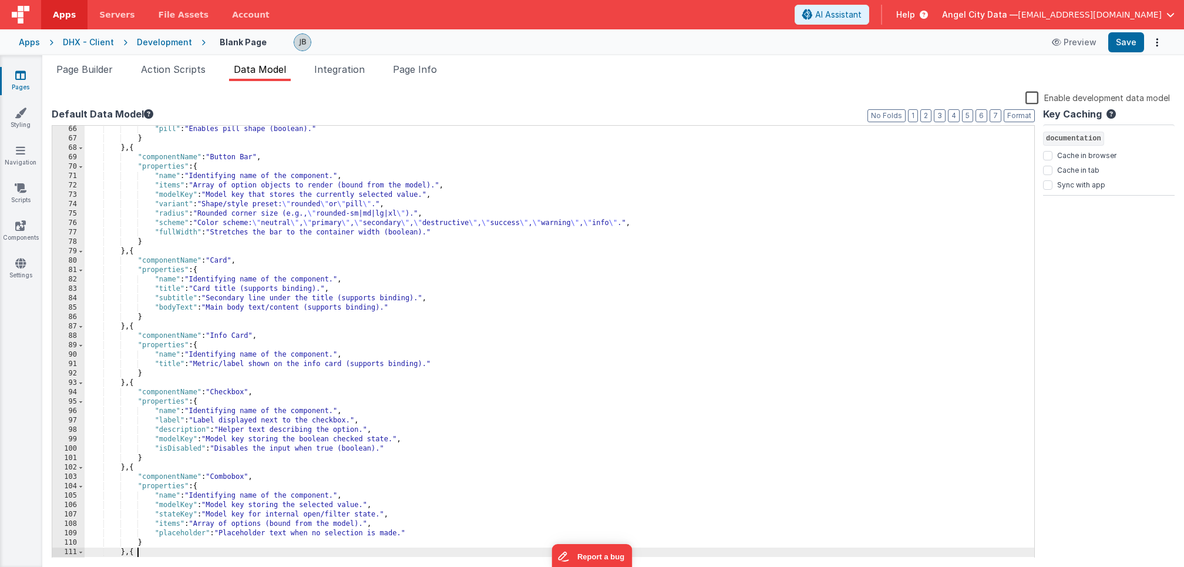
scroll to position [0, 0]
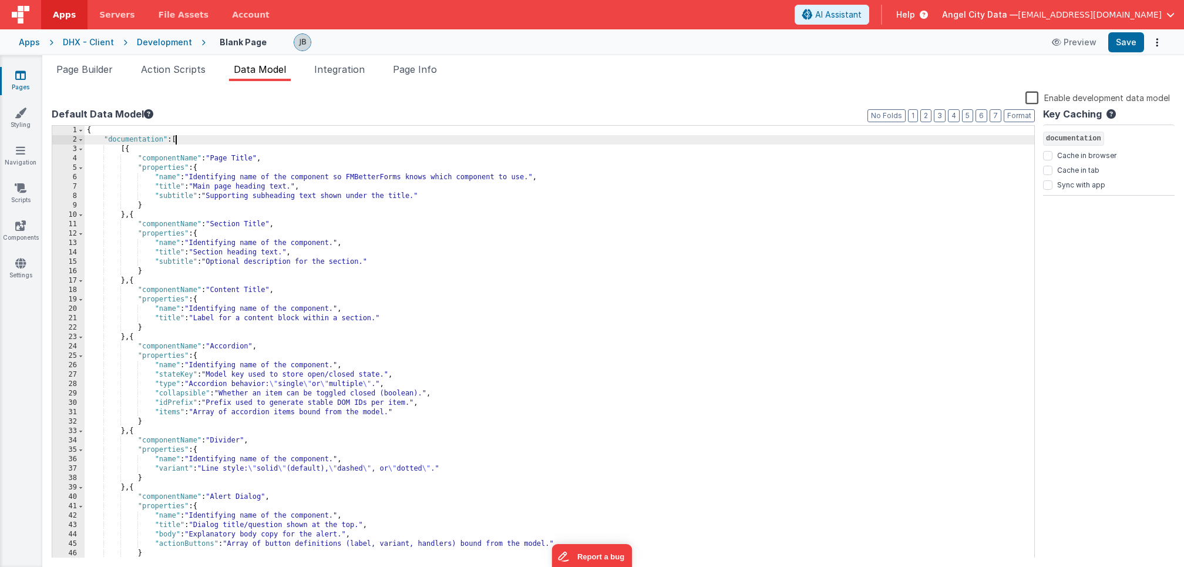
click at [176, 140] on div "{ "documentation" : [ [{ "componentName" : "Page Title" , "properties" : { "nam…" at bounding box center [560, 351] width 950 height 451
click at [82, 148] on span at bounding box center [81, 148] width 6 height 9
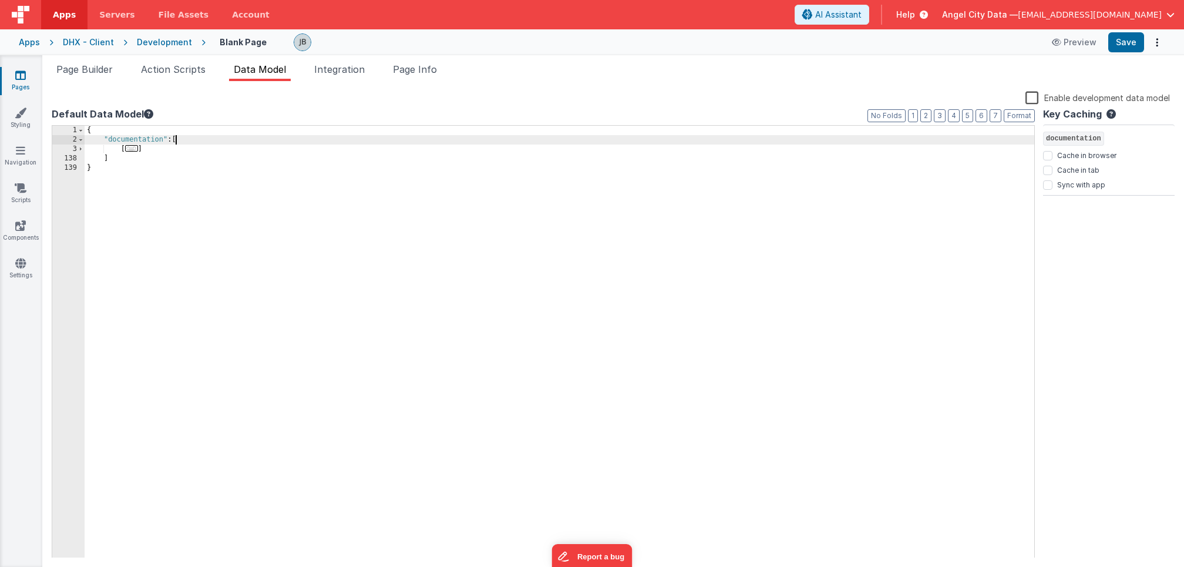
click at [116, 160] on div "{ "documentation" : [ [ ... ] ] }" at bounding box center [560, 351] width 950 height 451
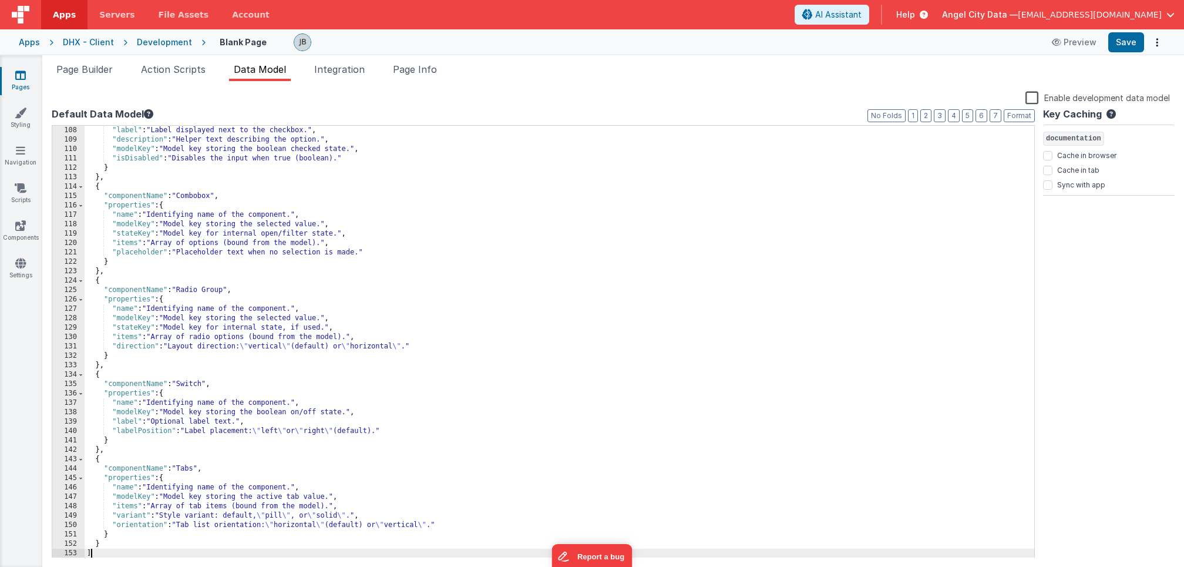
scroll to position [1005, 0]
click at [1129, 47] on button "Save" at bounding box center [1126, 42] width 36 height 20
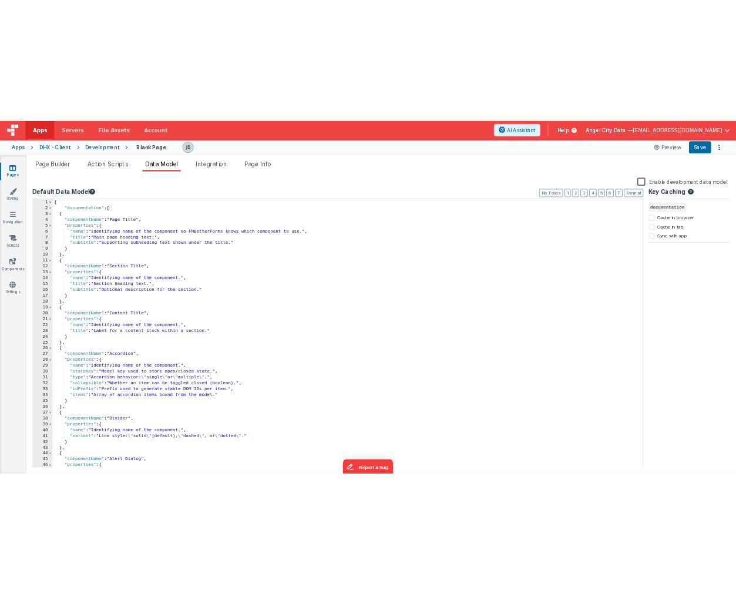
scroll to position [0, 0]
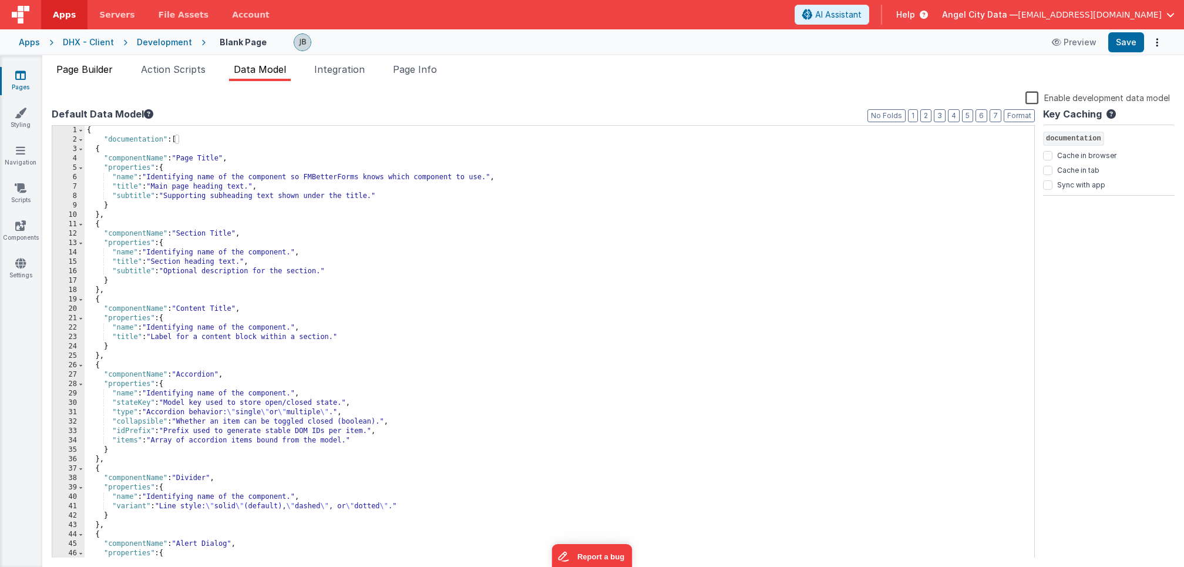
click at [92, 70] on span "Page Builder" at bounding box center [84, 69] width 56 height 12
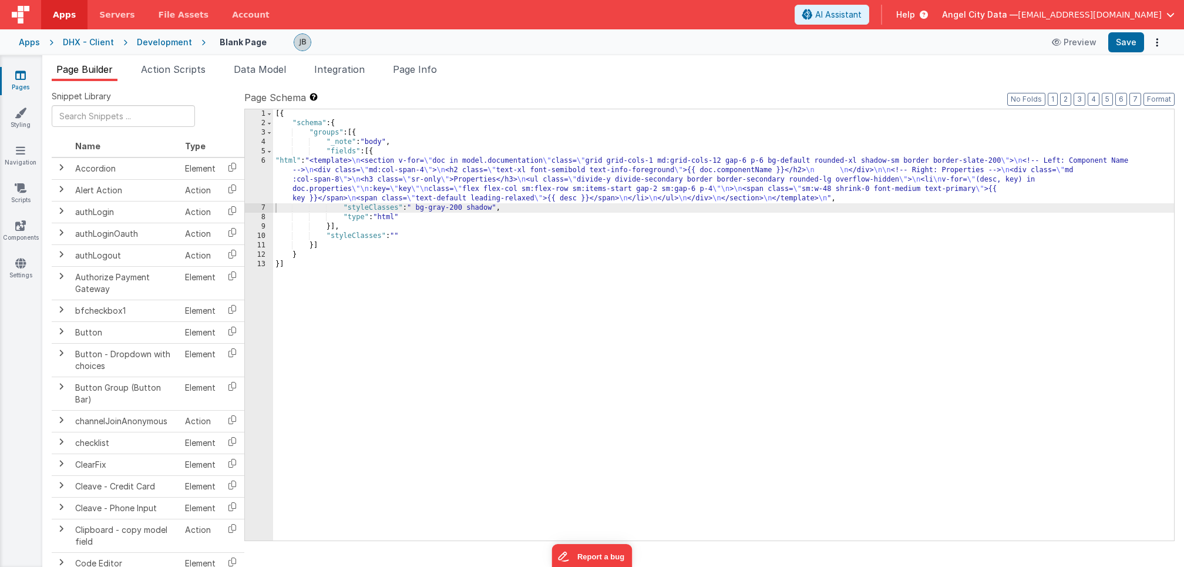
click at [264, 155] on div "5" at bounding box center [259, 151] width 28 height 9
click at [263, 164] on div "6" at bounding box center [259, 179] width 28 height 47
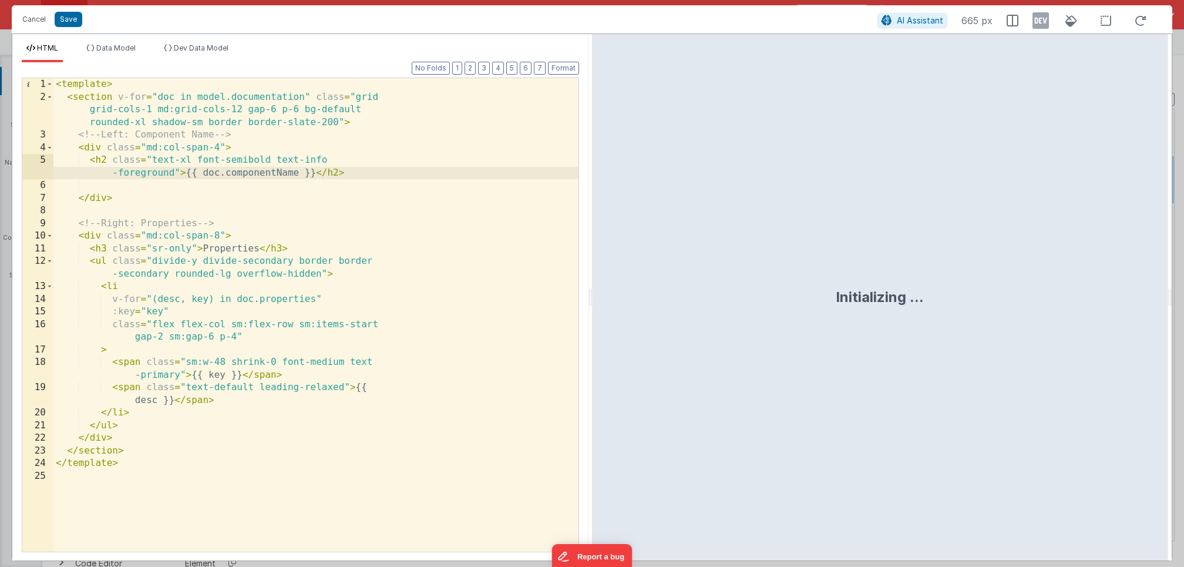
click at [282, 126] on div "< template > < section v-for = "doc in model.documentation" class = "grid grid-…" at bounding box center [315, 327] width 525 height 499
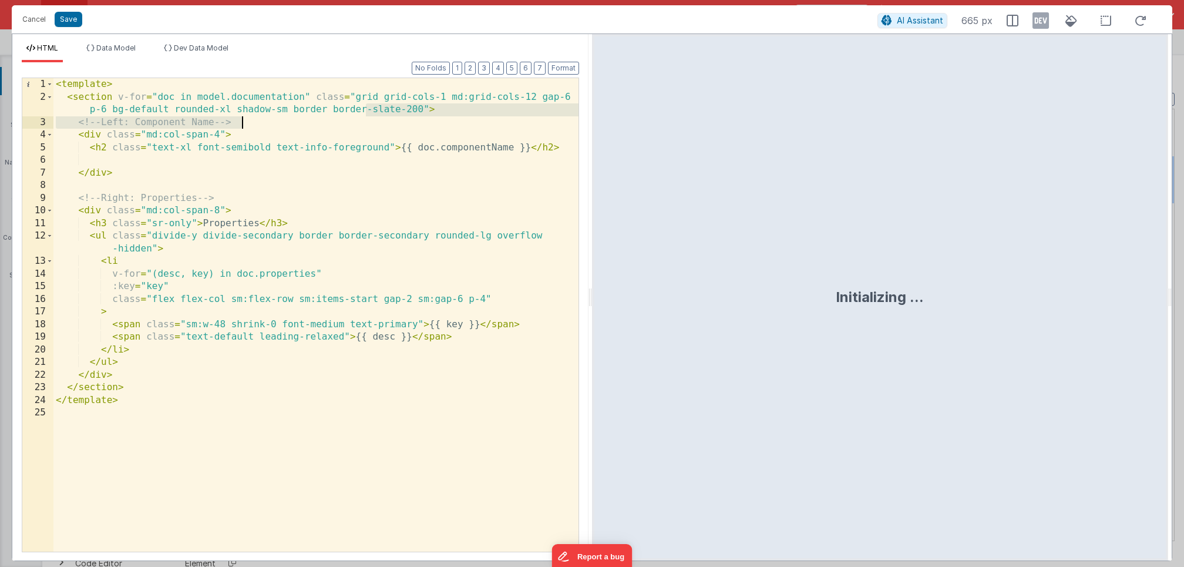
click at [237, 117] on div "< template > < section v-for = "doc in model.documentation" class = "grid grid-…" at bounding box center [315, 327] width 525 height 499
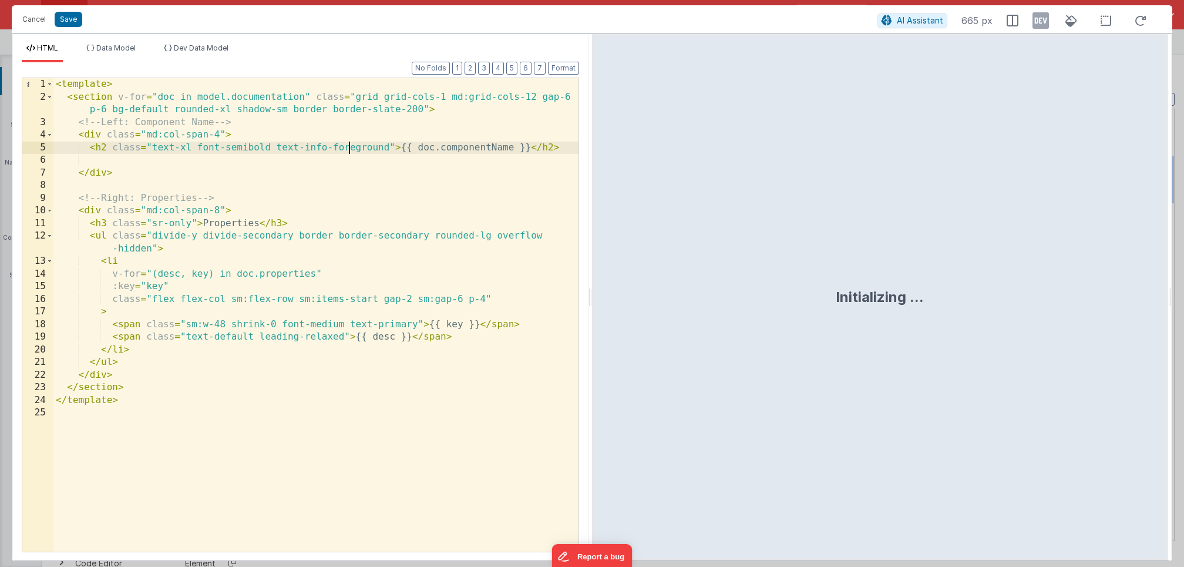
click at [347, 145] on div "< template > < section v-for = "doc in model.documentation" class = "grid grid-…" at bounding box center [315, 327] width 525 height 499
drag, startPoint x: 421, startPoint y: 111, endPoint x: 334, endPoint y: 111, distance: 86.9
click at [334, 111] on div "< template > < section v-for = "doc in model.documentation" class = "grid grid-…" at bounding box center [315, 327] width 525 height 499
click at [218, 149] on div "< template > < section v-for = "doc in model.documentation" class = "grid grid-…" at bounding box center [315, 327] width 525 height 499
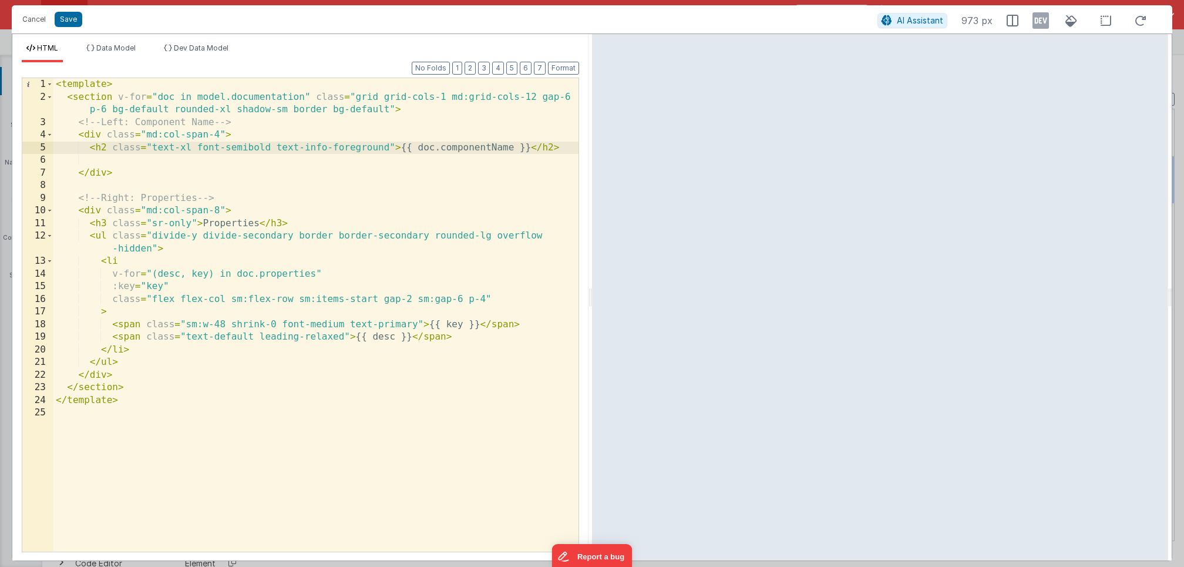
click at [264, 225] on div "< template > < section v-for = "doc in model.documentation" class = "grid grid-…" at bounding box center [315, 327] width 525 height 499
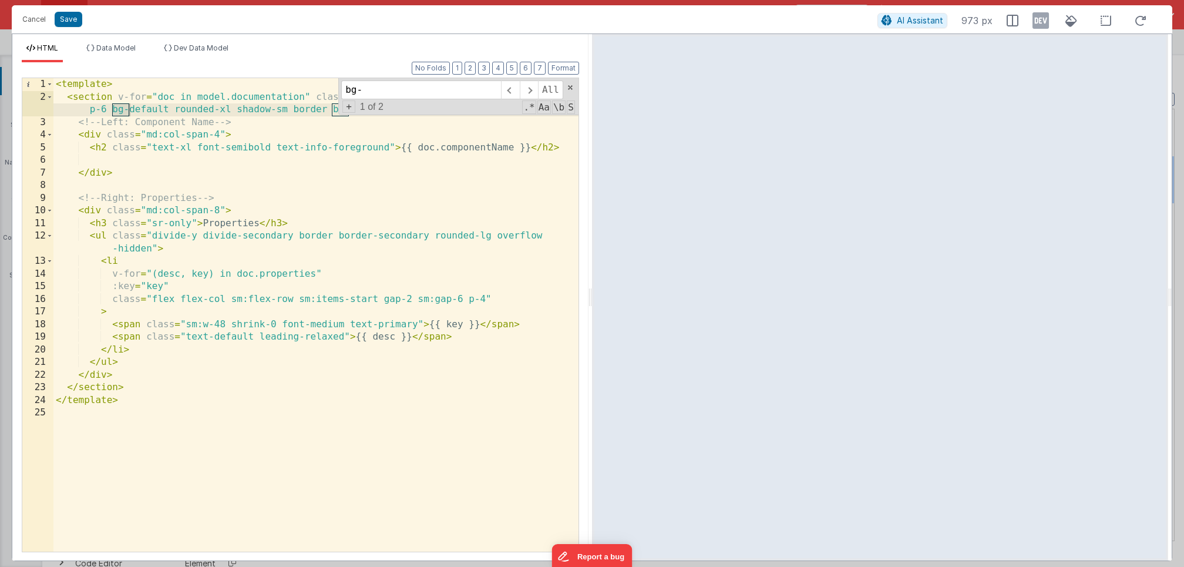
click at [169, 188] on div "< template > < section v-for = "doc in model.documentation" class = "grid grid-…" at bounding box center [315, 327] width 525 height 499
click at [573, 87] on span at bounding box center [570, 87] width 8 height 8
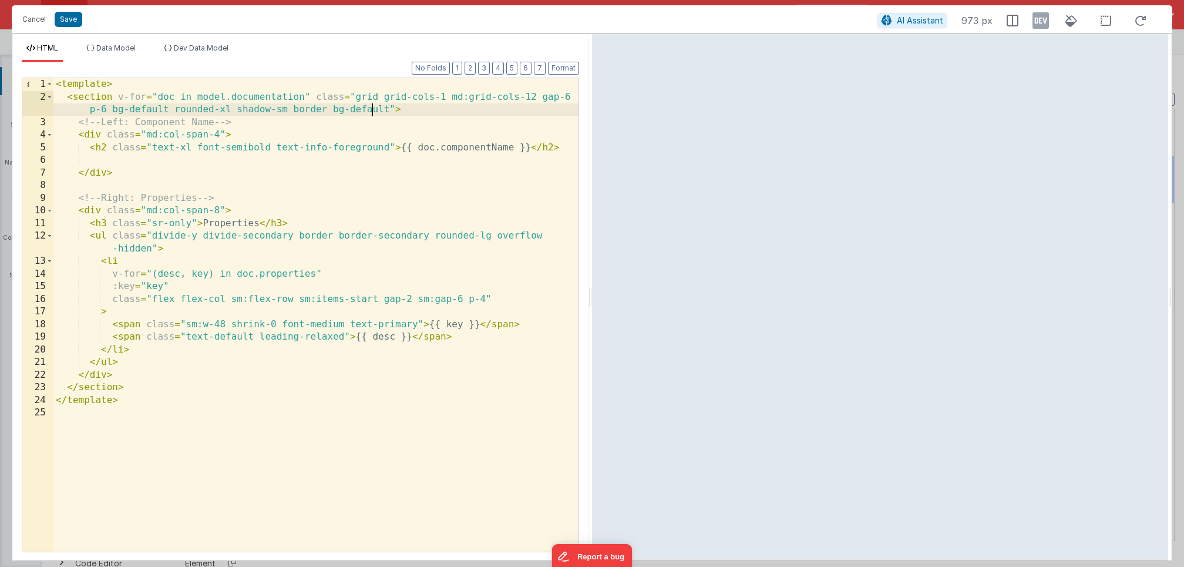
click at [372, 109] on div "< template > < section v-for = "doc in model.documentation" class = "grid grid-…" at bounding box center [315, 327] width 525 height 499
click at [281, 156] on div "< template > < section v-for = "doc in model.documentation" class = "grid grid-…" at bounding box center [315, 327] width 525 height 499
click at [281, 145] on div "< template > < section v-for = "doc in model.documentation" class = "grid grid-…" at bounding box center [315, 327] width 525 height 499
click at [200, 231] on div "< template > < section v-for = "doc in model.documentation" class = "grid grid-…" at bounding box center [315, 327] width 525 height 499
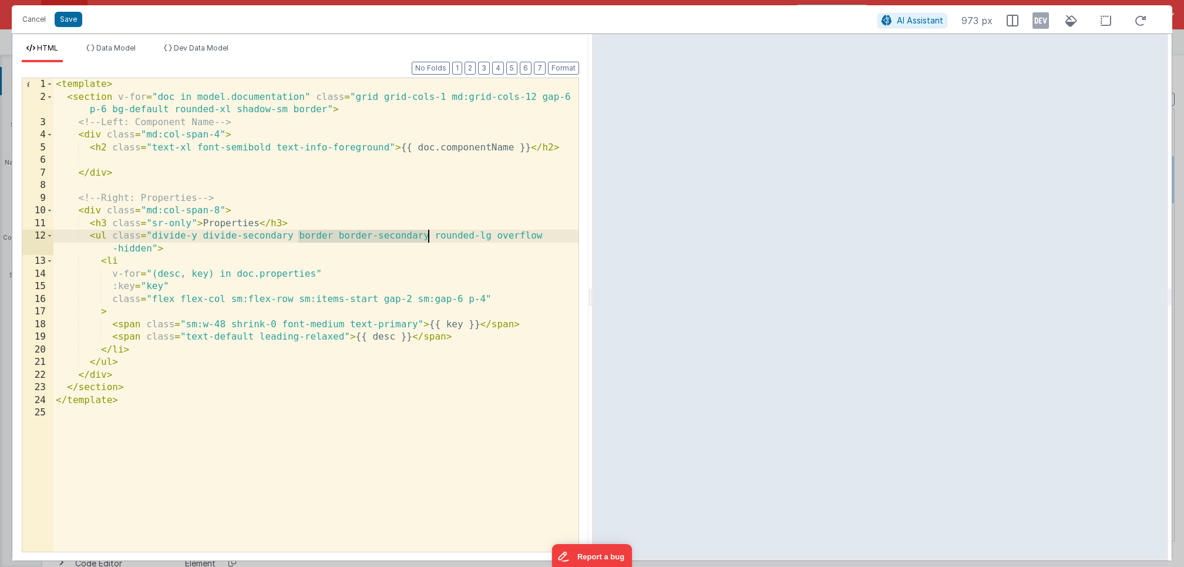
drag, startPoint x: 299, startPoint y: 232, endPoint x: 430, endPoint y: 238, distance: 130.5
click at [430, 238] on div "< template > < section v-for = "doc in model.documentation" class = "grid grid-…" at bounding box center [315, 327] width 525 height 499
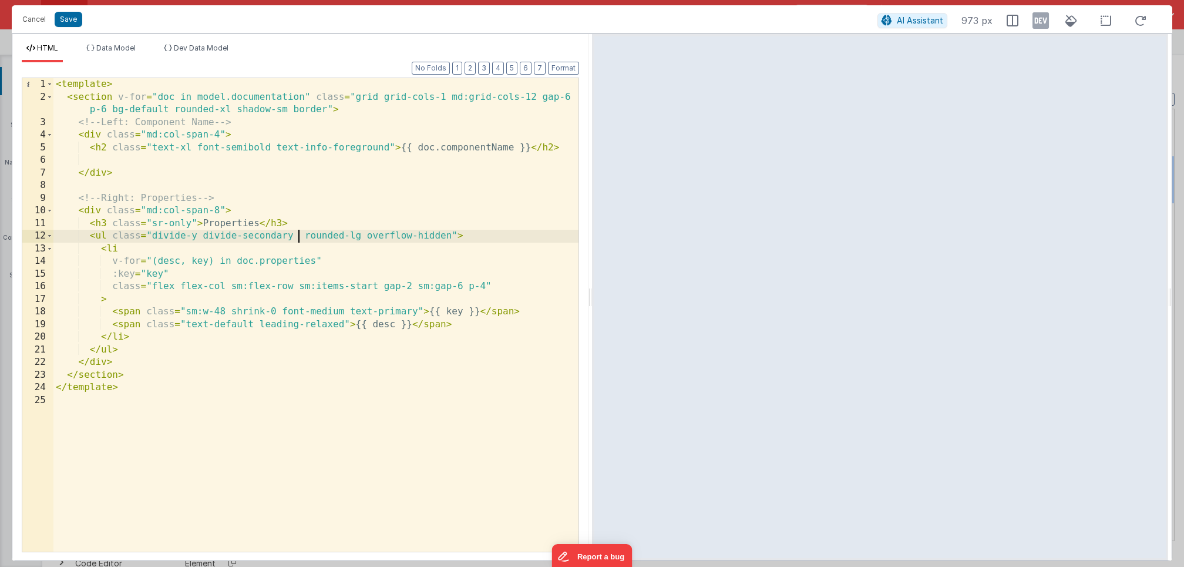
click at [331, 245] on div "< template > < section v-for = "doc in model.documentation" class = "grid grid-…" at bounding box center [315, 327] width 525 height 499
click at [171, 214] on div "< template > < section v-for = "doc in model.documentation" class = "grid grid-…" at bounding box center [315, 327] width 525 height 499
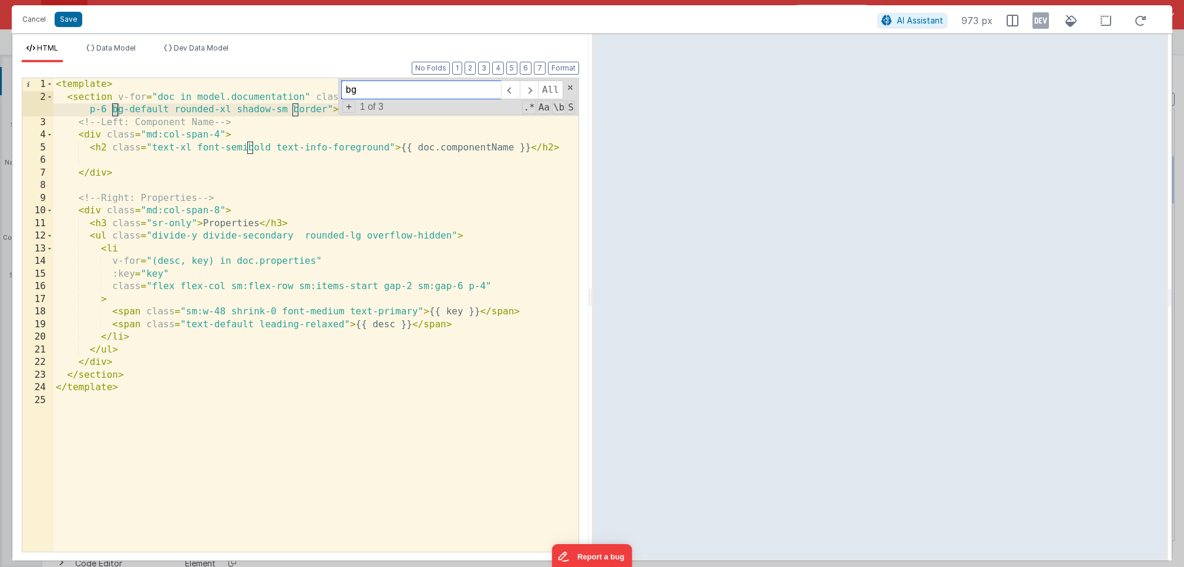
type input "bg-"
click at [144, 124] on div "< template > < section v-for = "doc in model.documentation" class = "grid grid-…" at bounding box center [315, 327] width 525 height 499
click at [147, 107] on div "< template > < section v-for = "doc in model.documentation" class = "grid grid-…" at bounding box center [315, 327] width 525 height 499
click at [238, 328] on div "< template > < section v-for = "doc in model.documentation" class = "grid grid-…" at bounding box center [315, 327] width 525 height 499
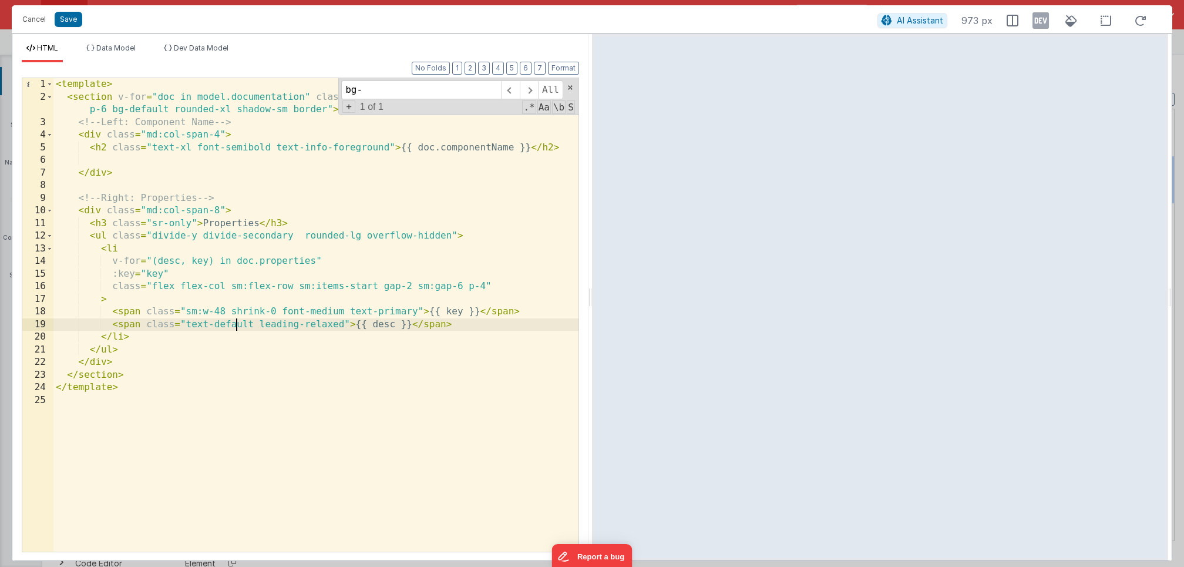
click at [238, 328] on div "< template > < section v-for = "doc in model.documentation" class = "grid grid-…" at bounding box center [315, 327] width 525 height 499
click at [169, 110] on div "< template > < section v-for = "doc in model.documentation" class = "grid grid-…" at bounding box center [315, 327] width 525 height 499
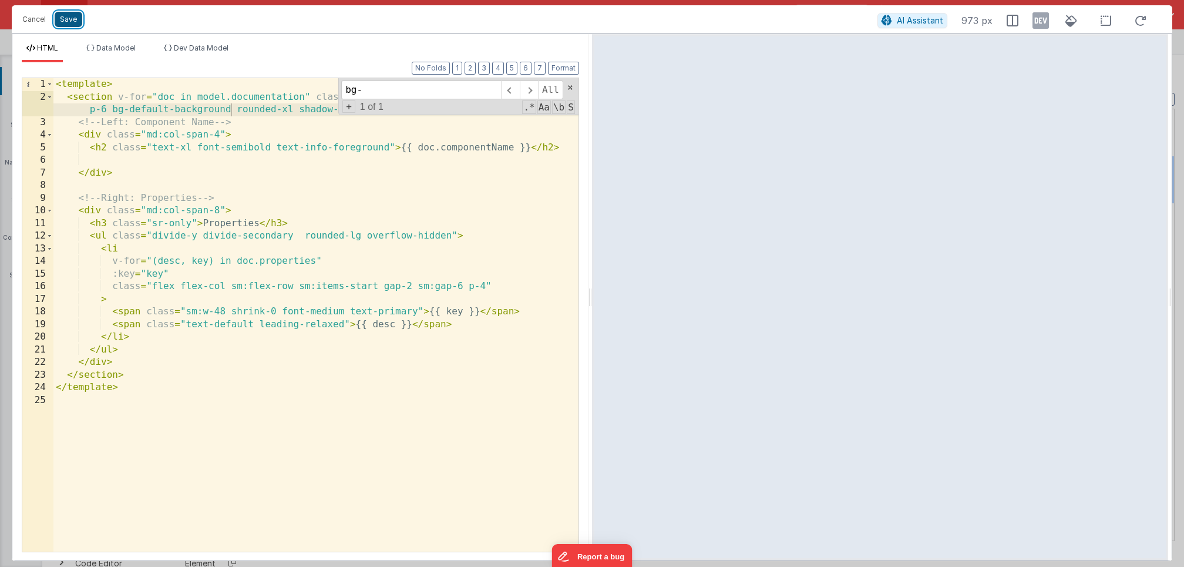
click at [65, 21] on button "Save" at bounding box center [69, 19] width 28 height 15
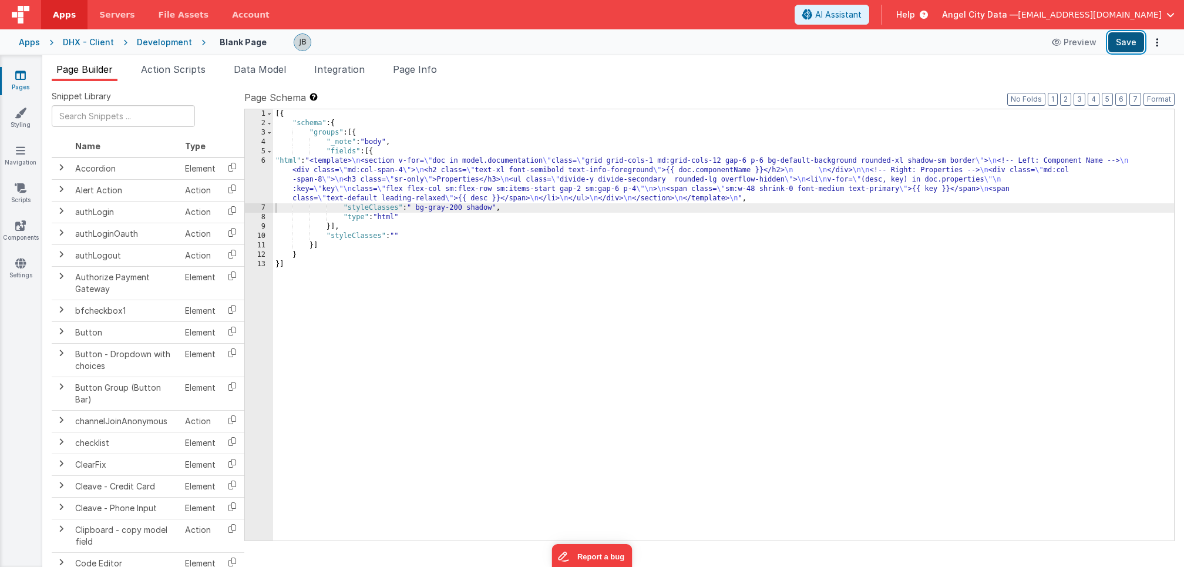
click at [1120, 36] on button "Save" at bounding box center [1126, 42] width 36 height 20
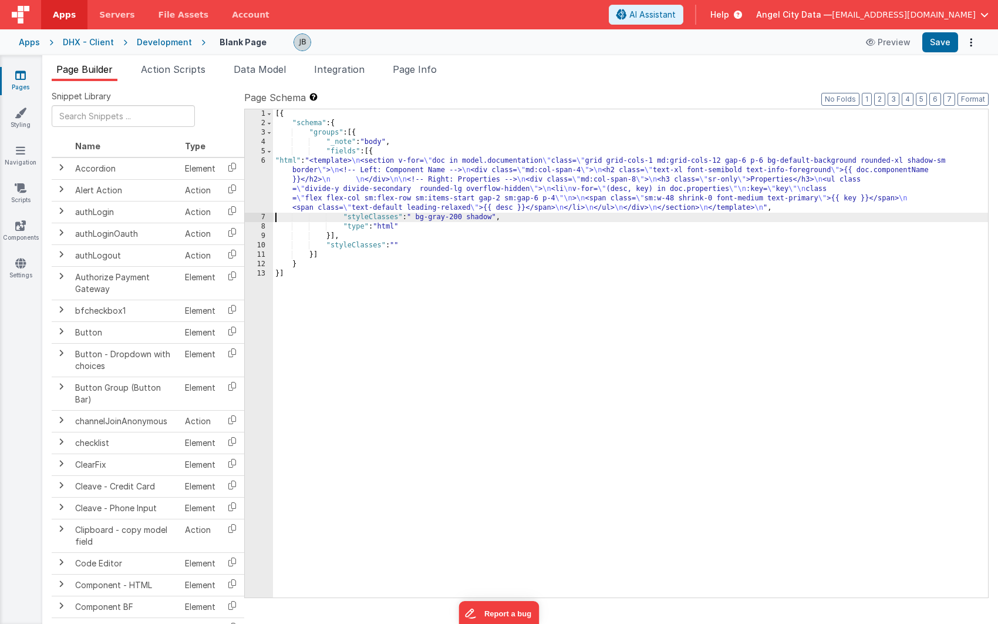
click at [261, 179] on div "6" at bounding box center [259, 184] width 28 height 56
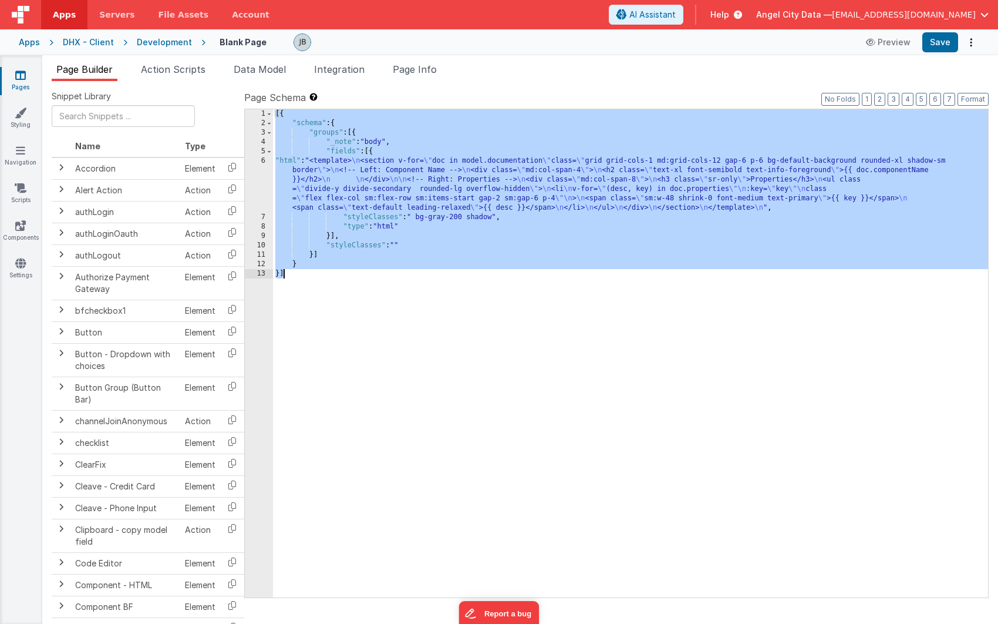
click at [261, 164] on div "6" at bounding box center [259, 184] width 28 height 56
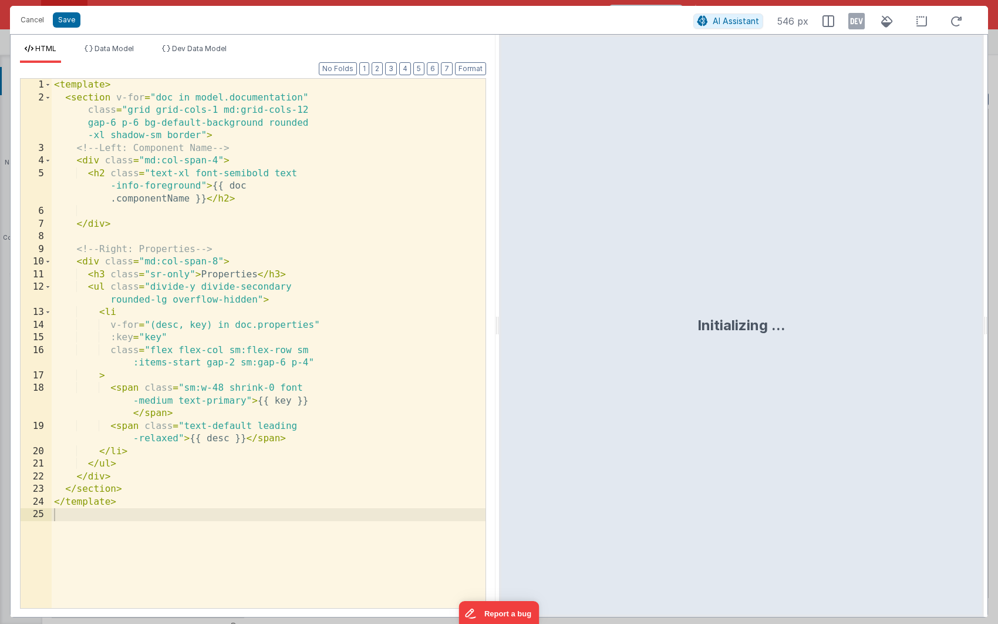
click at [159, 147] on div "< template > < section v-for = "doc in model.documentation" class = "grid grid-…" at bounding box center [269, 356] width 434 height 554
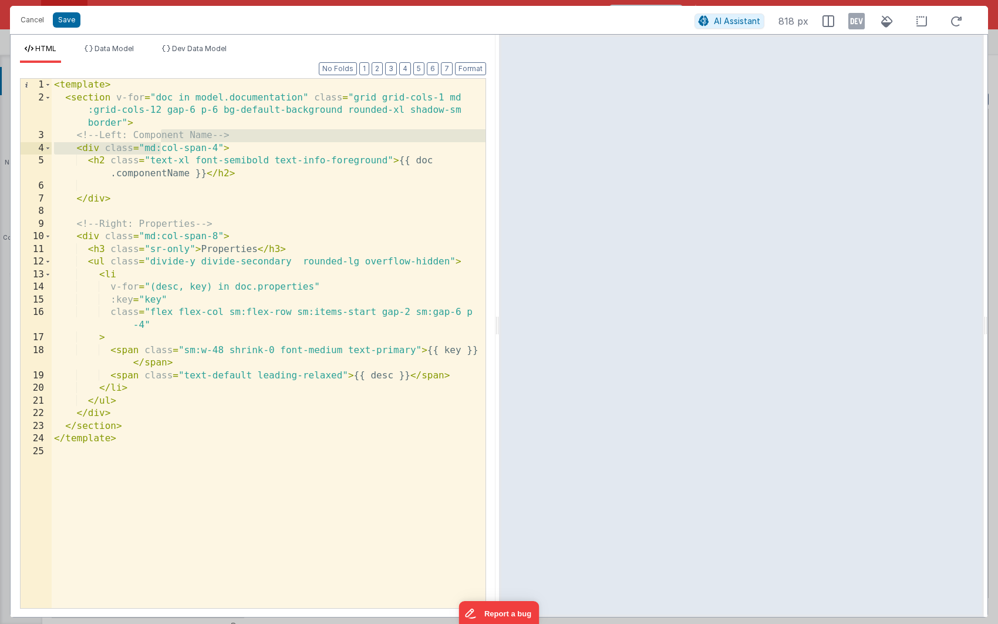
click at [433, 264] on div "< template > < section v-for = "doc in model.documentation" class = "grid grid-…" at bounding box center [269, 356] width 434 height 554
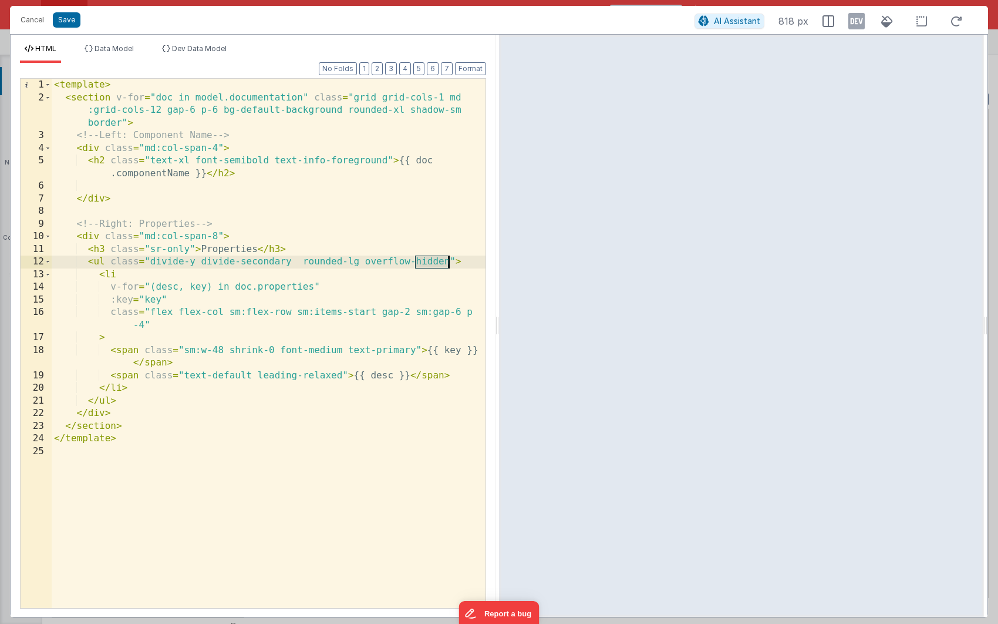
click at [433, 264] on div "< template > < section v-for = "doc in model.documentation" class = "grid grid-…" at bounding box center [269, 356] width 434 height 554
click at [302, 254] on div "< template > < section v-for = "doc in model.documentation" class = "grid grid-…" at bounding box center [269, 356] width 434 height 554
click at [177, 264] on div "< template > < section v-for = "doc in model.documentation" class = "grid grid-…" at bounding box center [269, 356] width 434 height 554
click at [166, 261] on div "< template > < section v-for = "doc in model.documentation" class = "grid grid-…" at bounding box center [269, 356] width 434 height 554
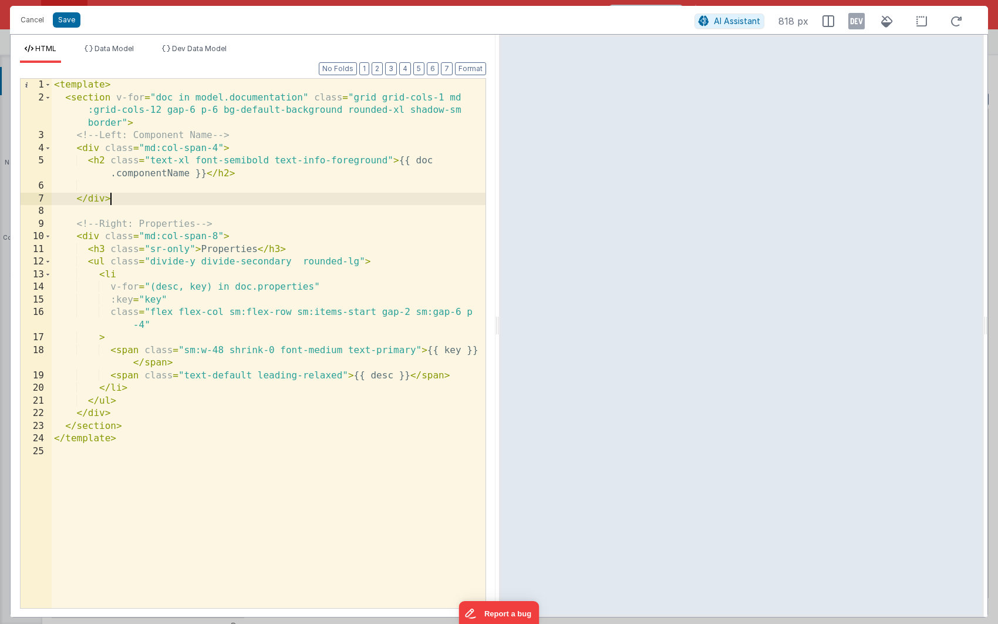
click at [182, 199] on div "< template > < section v-for = "doc in model.documentation" class = "grid grid-…" at bounding box center [269, 356] width 434 height 554
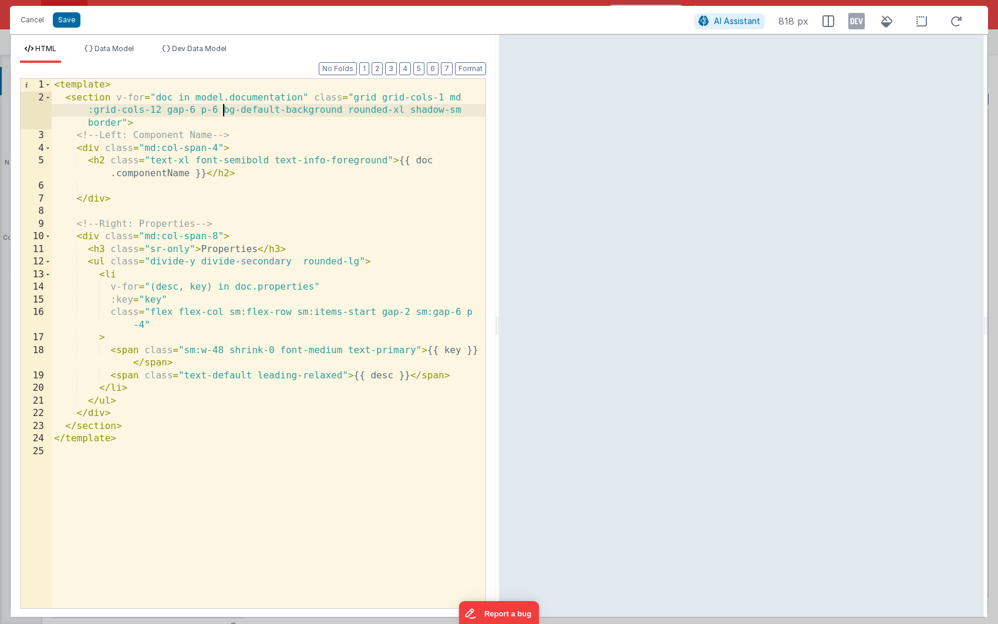
click at [223, 111] on div "< template > < section v-for = "doc in model.documentation" class = "grid grid-…" at bounding box center [269, 356] width 434 height 554
drag, startPoint x: 193, startPoint y: 117, endPoint x: 255, endPoint y: 108, distance: 63.0
click at [255, 108] on div "< template > < section v-for = "doc in model.documentation" class = "grid grid-…" at bounding box center [269, 356] width 434 height 554
drag, startPoint x: 242, startPoint y: 111, endPoint x: 344, endPoint y: 115, distance: 102.3
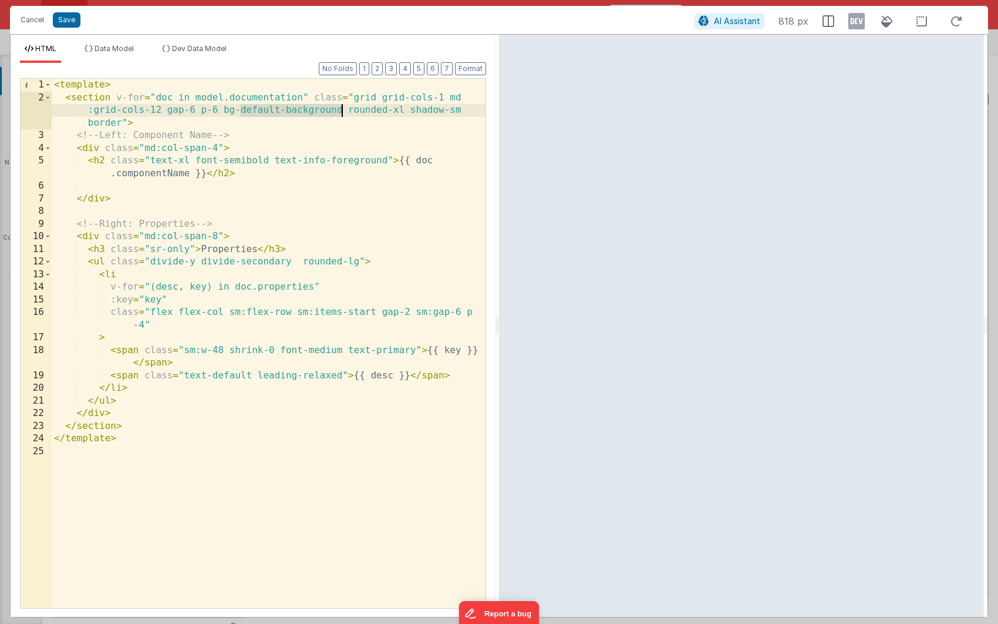
click at [344, 115] on div "< template > < section v-for = "doc in model.documentation" class = "grid grid-…" at bounding box center [269, 356] width 434 height 554
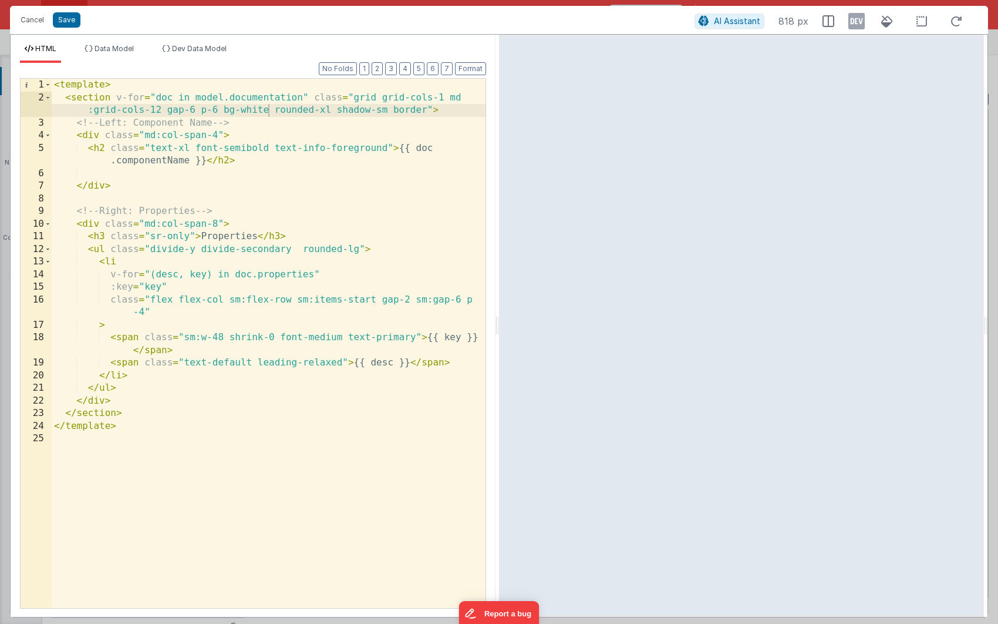
click at [66, 11] on div "Cancel Save AI Assistant 818 px" at bounding box center [499, 20] width 978 height 28
click at [66, 21] on button "Save" at bounding box center [67, 19] width 28 height 15
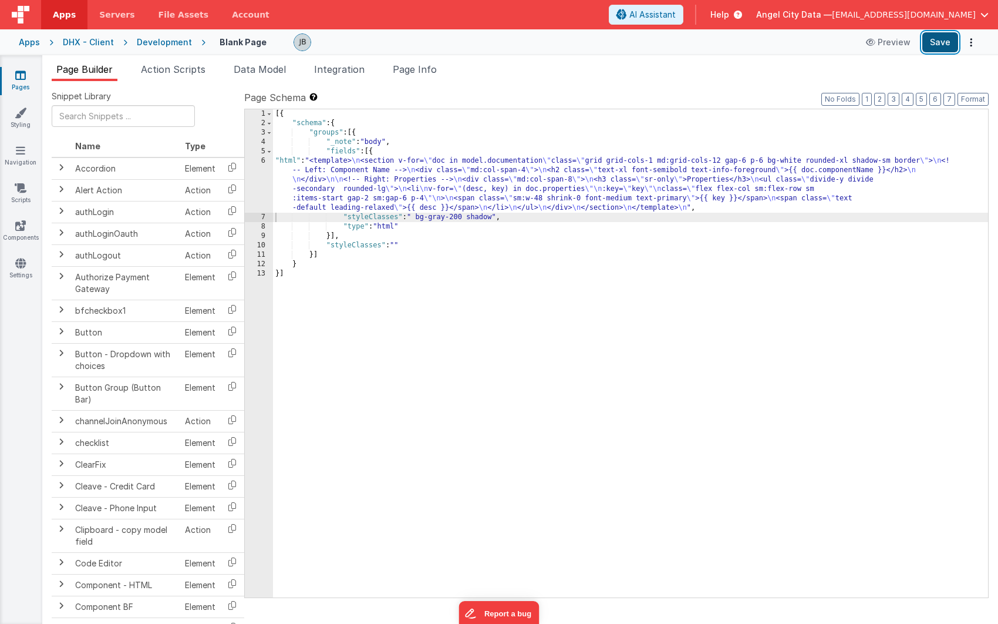
click at [941, 47] on button "Save" at bounding box center [941, 42] width 36 height 20
click at [268, 181] on div "6" at bounding box center [259, 184] width 28 height 56
click at [262, 173] on div "6" at bounding box center [259, 184] width 28 height 56
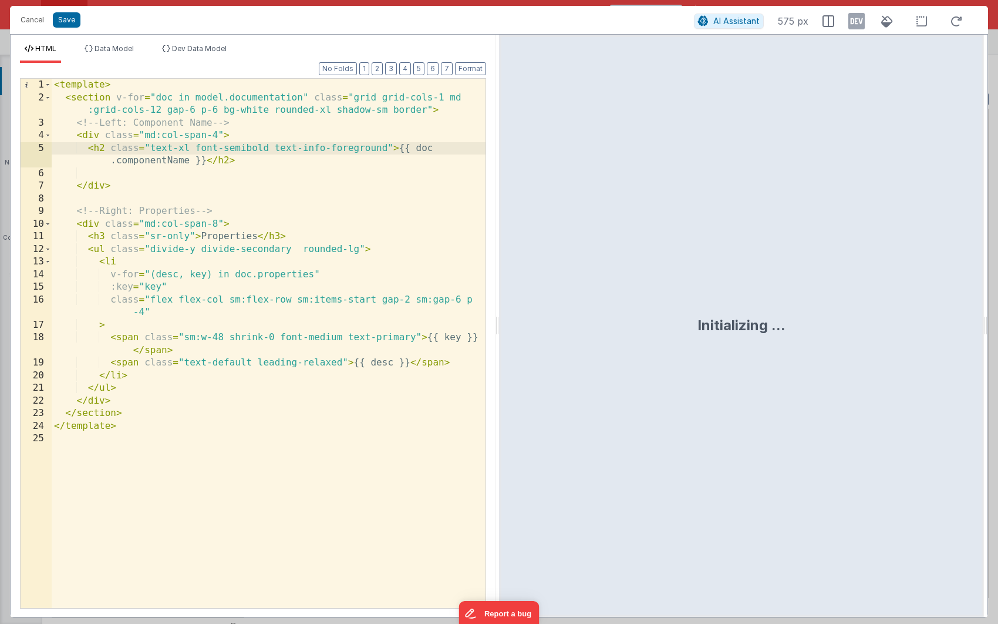
click at [199, 204] on div "< template > < section v-for = "doc in model.documentation" class = "grid grid-…" at bounding box center [269, 356] width 434 height 554
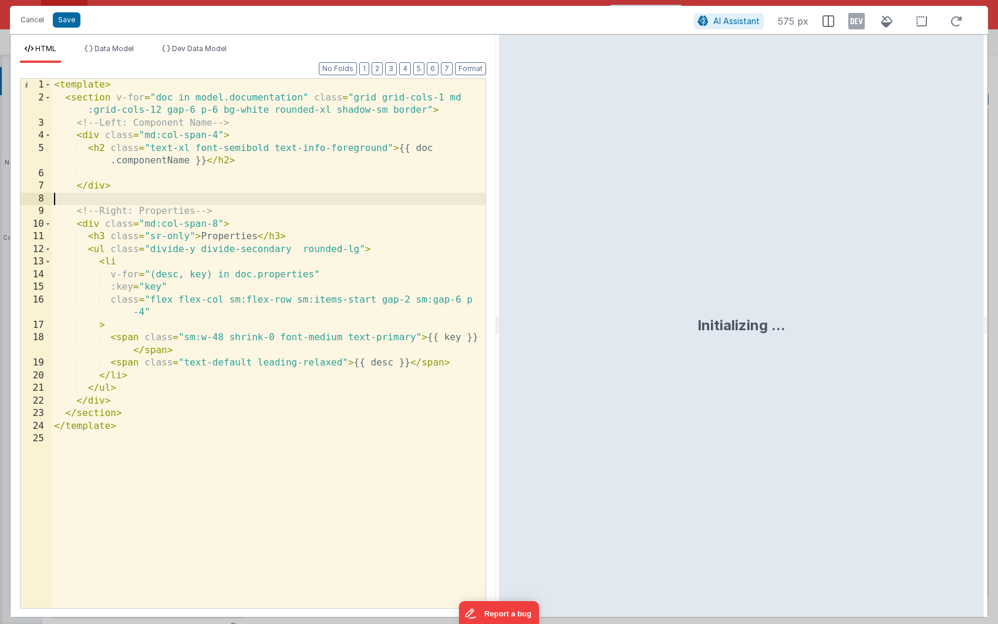
click at [199, 204] on div "< template > < section v-for = "doc in model.documentation" class = "grid grid-…" at bounding box center [269, 356] width 434 height 554
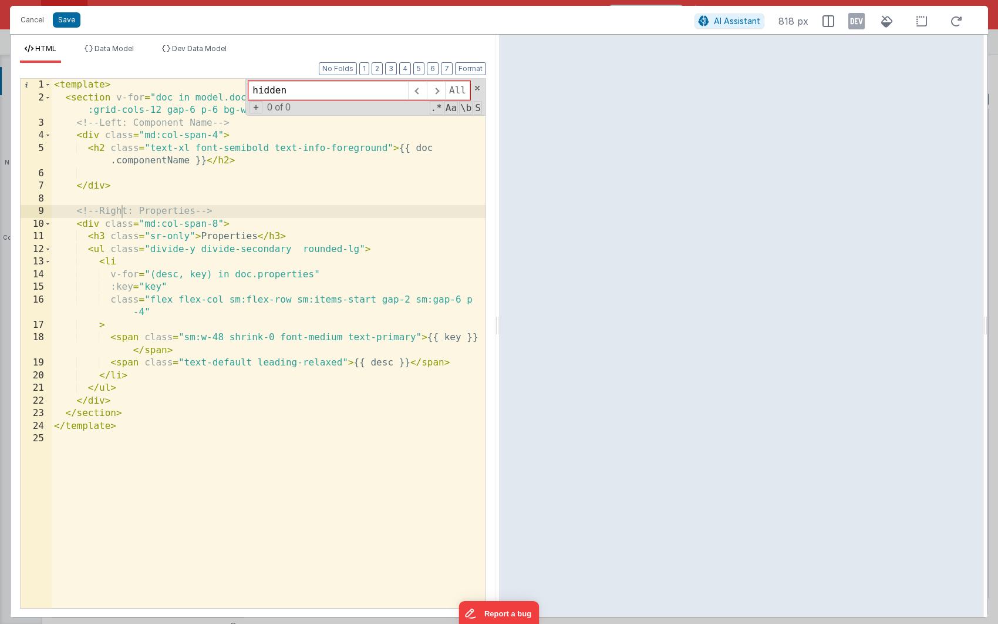
type input "hidden"
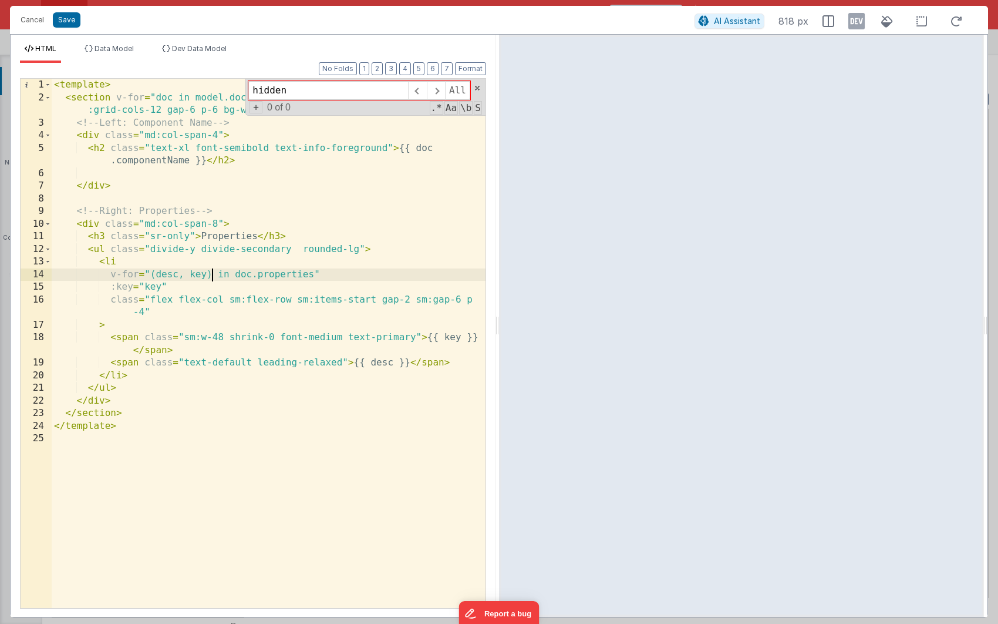
click at [212, 269] on div "< template > < section v-for = "doc in model.documentation" class = "grid grid-…" at bounding box center [269, 356] width 434 height 554
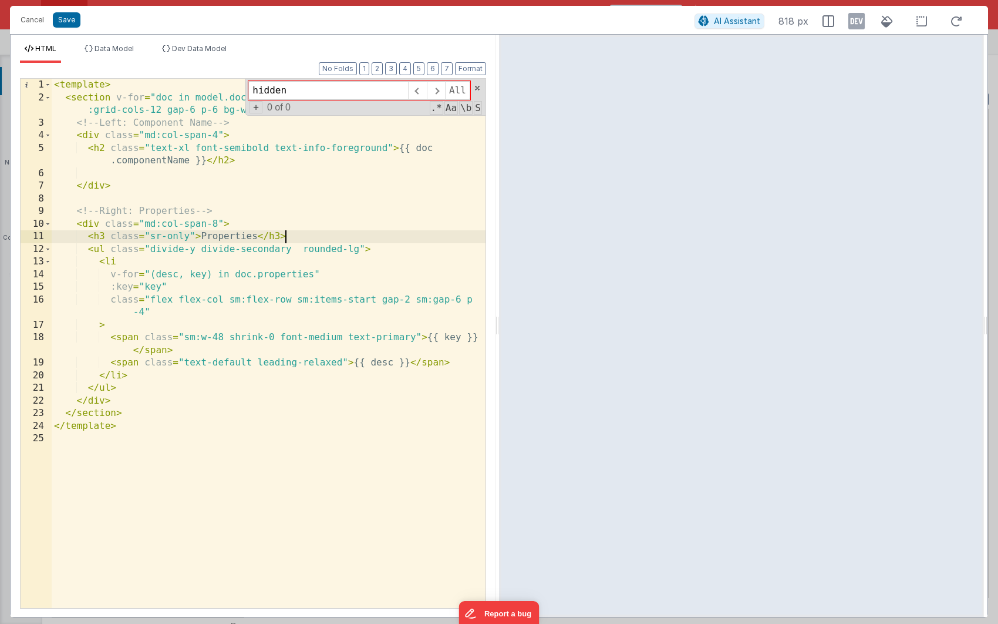
click at [288, 239] on div "< template > < section v-for = "doc in model.documentation" class = "grid grid-…" at bounding box center [269, 356] width 434 height 554
click at [93, 107] on div "< template > < section v-for = "doc in model.documentation" class = "grid grid-…" at bounding box center [269, 356] width 434 height 554
click at [85, 97] on div "< template > < section v-for = "doc in model.documentation" class = "grid grid-…" at bounding box center [269, 356] width 434 height 554
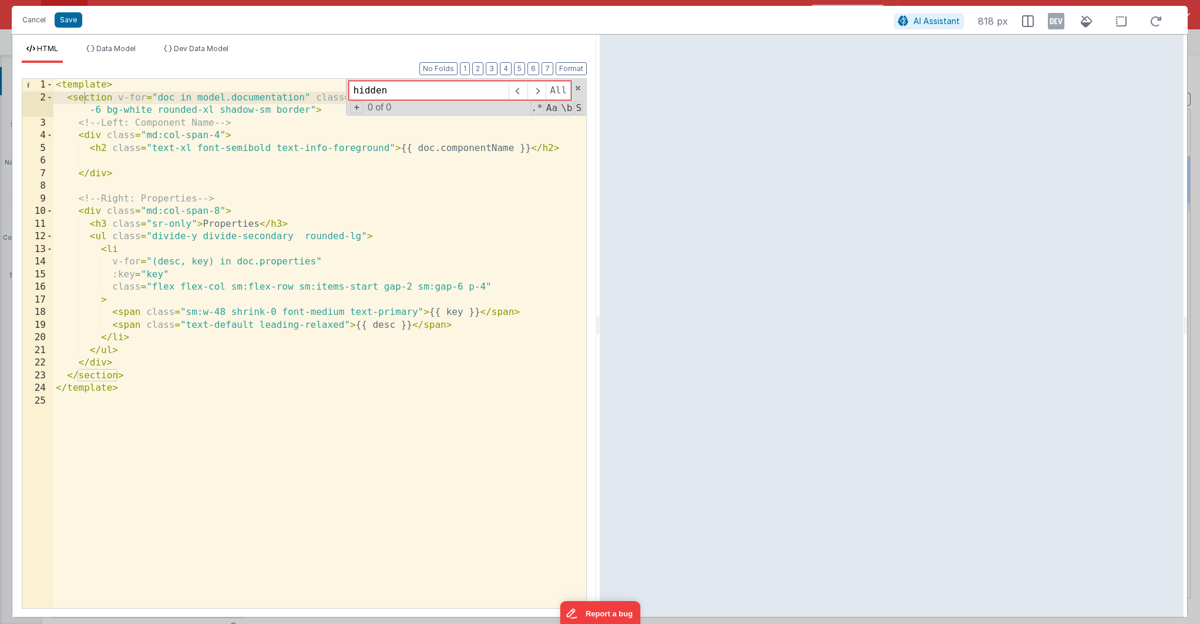
click at [404, 363] on div "< template > < section v-for = "doc in model.documentation" class = "grid grid-…" at bounding box center [319, 356] width 533 height 554
click at [332, 259] on div "< template > < section v-for = "doc in model.documentation" class = "grid grid-…" at bounding box center [319, 356] width 533 height 554
click at [357, 238] on div "< template > < section v-for = "doc in model.documentation" class = "grid grid-…" at bounding box center [319, 356] width 533 height 554
drag, startPoint x: 360, startPoint y: 238, endPoint x: 304, endPoint y: 238, distance: 56.4
click at [304, 238] on div "< template > < section v-for = "doc in model.documentation" class = "grid grid-…" at bounding box center [319, 356] width 533 height 554
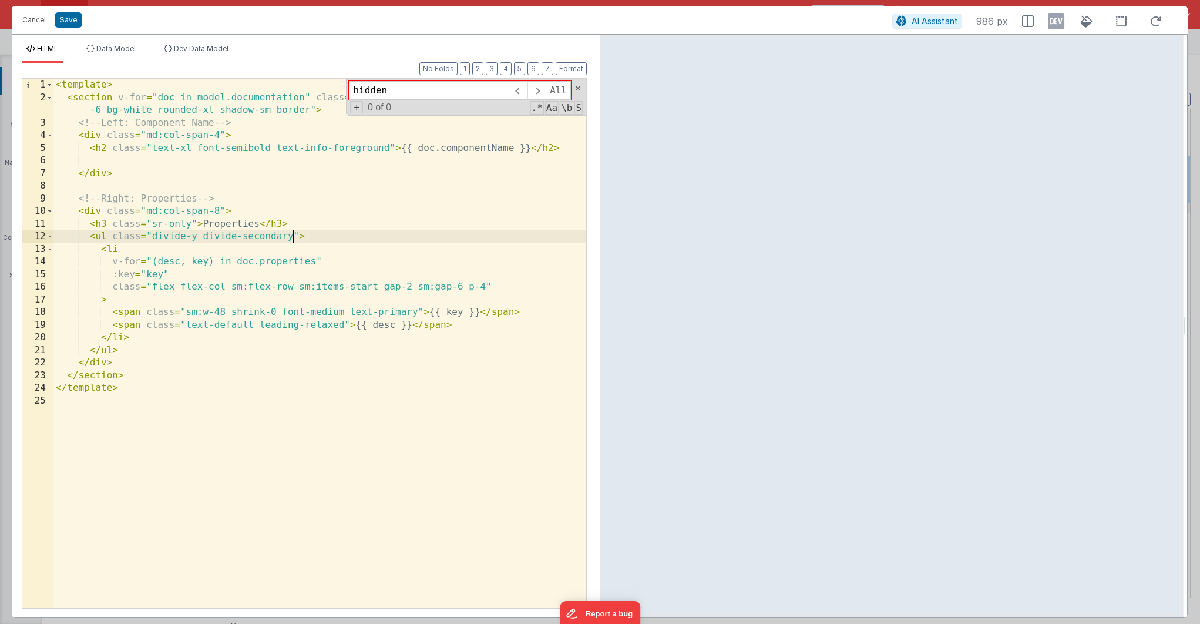
click at [286, 233] on div "< template > < section v-for = "doc in model.documentation" class = "grid grid-…" at bounding box center [319, 356] width 533 height 554
click at [247, 246] on div "< template > < section v-for = "doc in model.documentation" class = "grid grid-…" at bounding box center [319, 356] width 533 height 554
click at [251, 234] on div "< template > < section v-for = "doc in model.documentation" class = "grid grid-…" at bounding box center [319, 356] width 533 height 554
drag, startPoint x: 155, startPoint y: 111, endPoint x: 271, endPoint y: 109, distance: 116.3
click at [271, 109] on div "< template > < section v-for = "doc in model.documentation" class = "grid grid-…" at bounding box center [319, 356] width 533 height 554
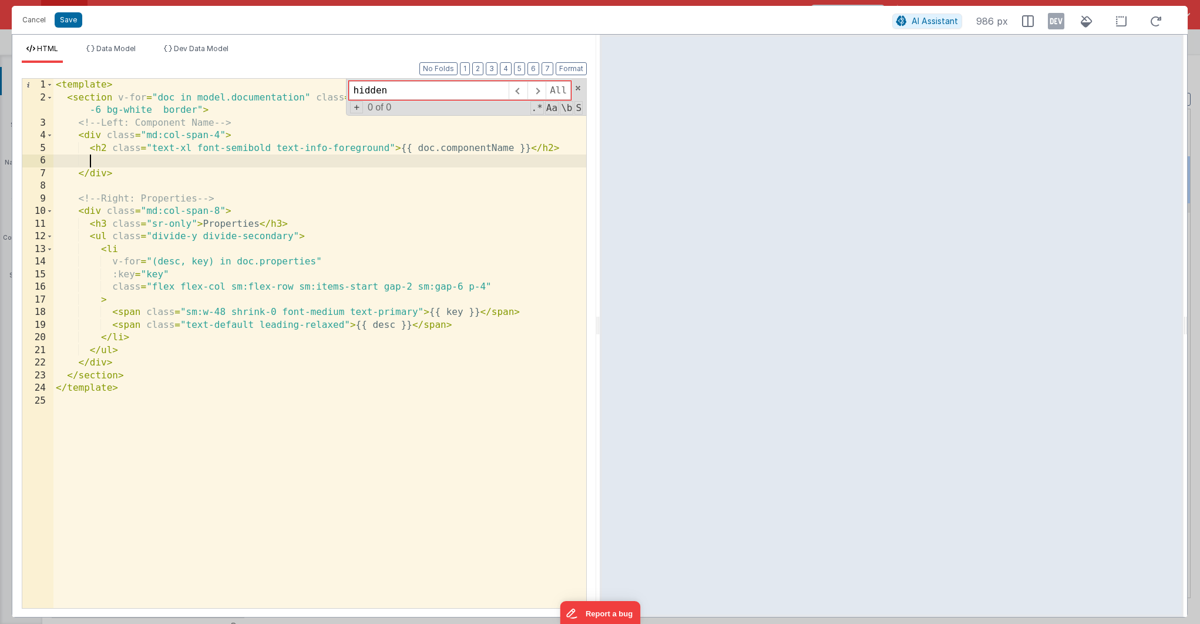
click at [332, 163] on div "< template > < section v-for = "doc in model.documentation" class = "grid grid-…" at bounding box center [319, 356] width 533 height 554
click at [294, 195] on div "< template > < section v-for = "doc in model.documentation" class = "grid grid-…" at bounding box center [319, 356] width 533 height 554
click at [160, 121] on div "< template > < section v-for = "doc in model.documentation" class = "grid grid-…" at bounding box center [319, 356] width 533 height 554
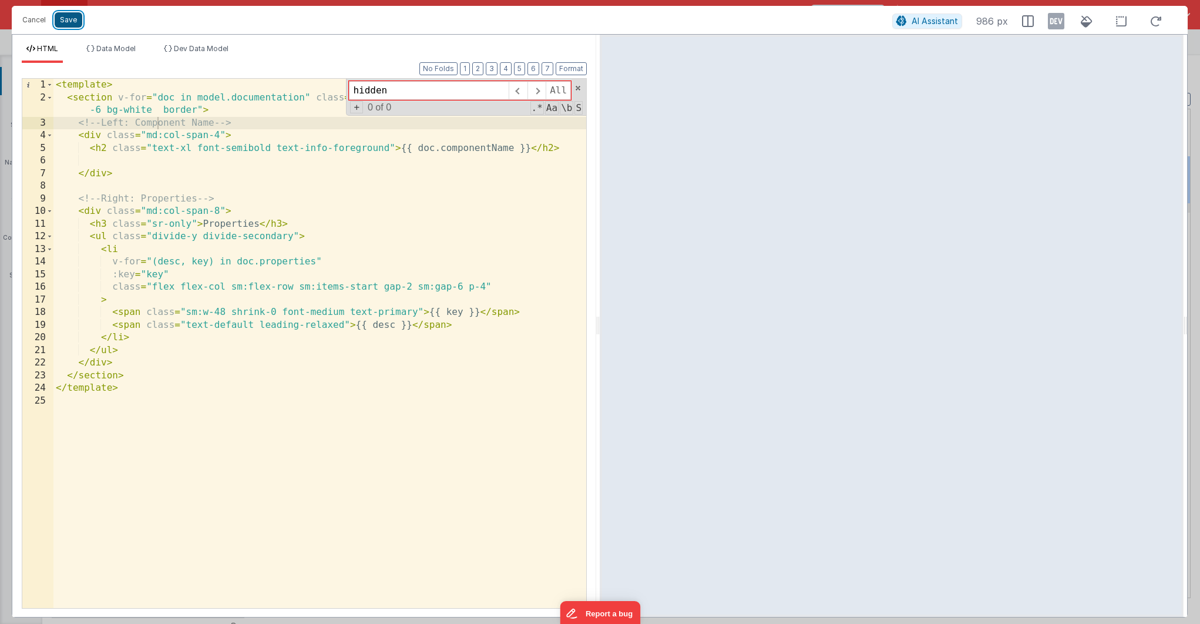
click at [65, 18] on button "Save" at bounding box center [69, 19] width 28 height 15
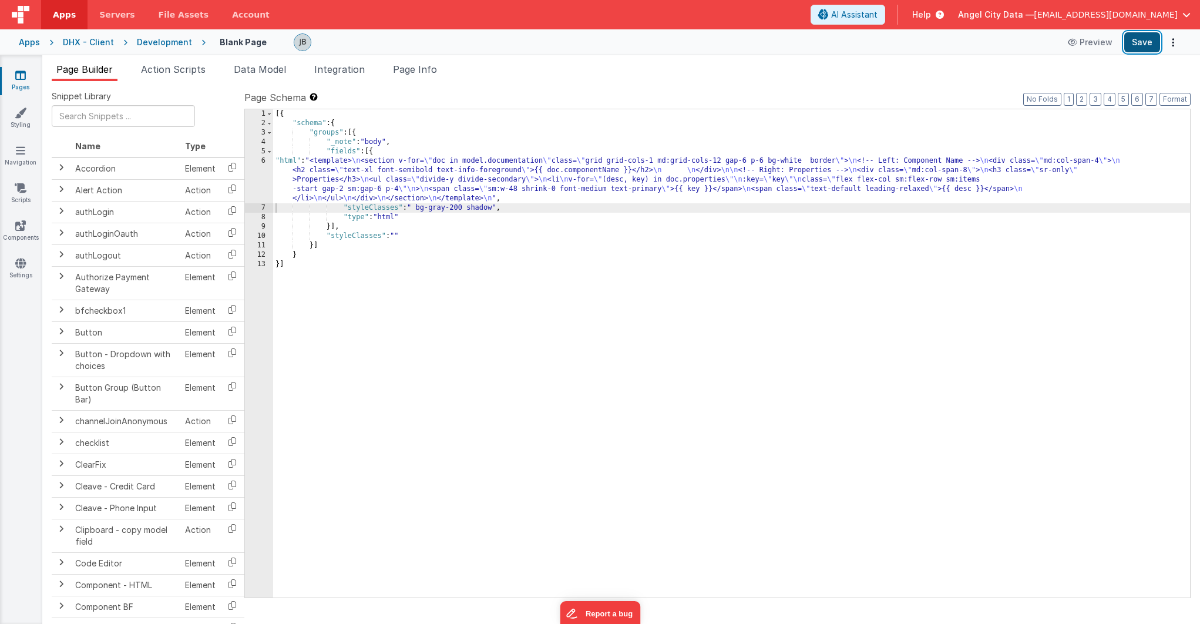
click at [1136, 45] on button "Save" at bounding box center [1142, 42] width 36 height 20
click at [438, 206] on div "[{ "schema" : { "groups" : [{ "_note" : "body" , "fields" : [{ "html" : "<templ…" at bounding box center [731, 362] width 917 height 507
drag, startPoint x: 467, startPoint y: 208, endPoint x: 420, endPoint y: 210, distance: 46.4
click at [420, 210] on div "[{ "schema" : { "groups" : [{ "_note" : "body" , "fields" : [{ "html" : "<templ…" at bounding box center [731, 362] width 917 height 507
click at [436, 210] on div "[{ "schema" : { "groups" : [{ "_note" : "body" , "fields" : [{ "html" : "<templ…" at bounding box center [731, 362] width 917 height 507
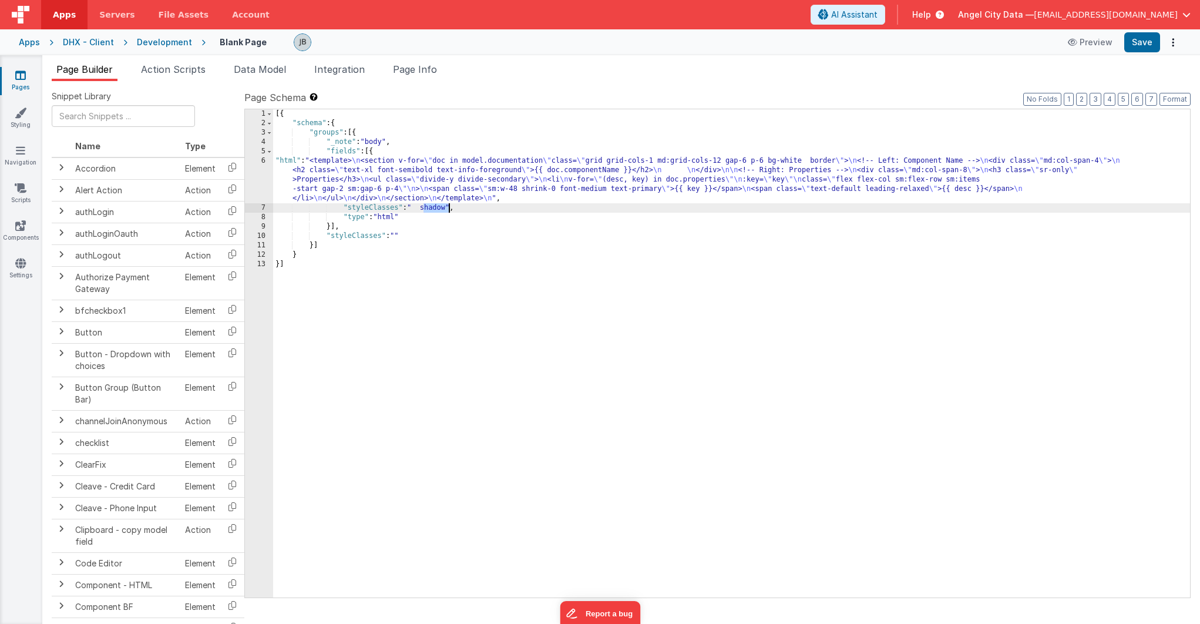
click at [436, 210] on div "[{ "schema" : { "groups" : [{ "_note" : "body" , "fields" : [{ "html" : "<templ…" at bounding box center [731, 362] width 917 height 507
click at [1144, 41] on button "Save" at bounding box center [1142, 42] width 36 height 20
click at [312, 166] on div "[{ "schema" : { "groups" : [{ "_note" : "body" , "fields" : [{ "html" : "<templ…" at bounding box center [731, 362] width 917 height 507
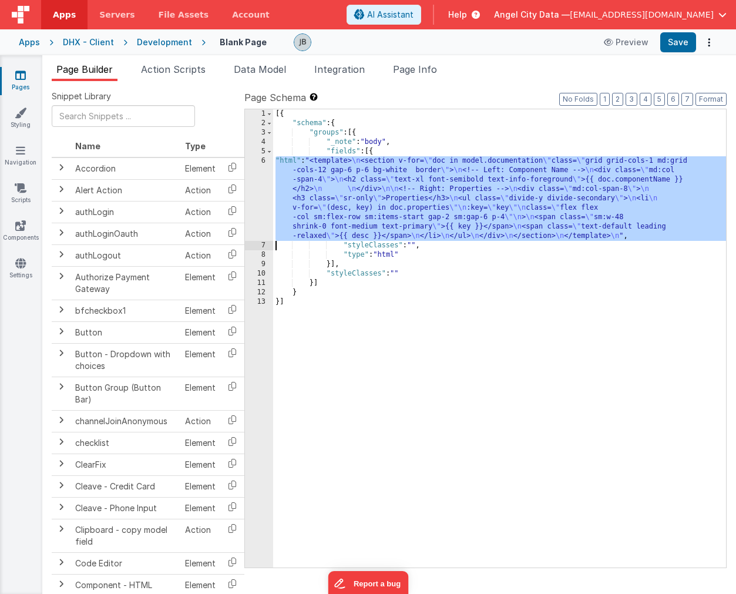
click at [262, 188] on div "6" at bounding box center [259, 198] width 28 height 85
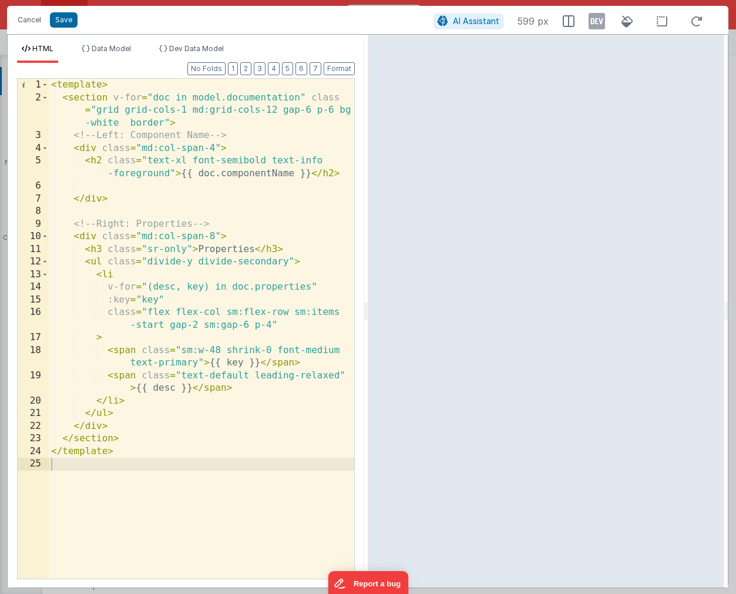
click at [179, 118] on div "< template > < section v-for = "doc in model.documentation" class = "grid grid-…" at bounding box center [201, 341] width 305 height 525
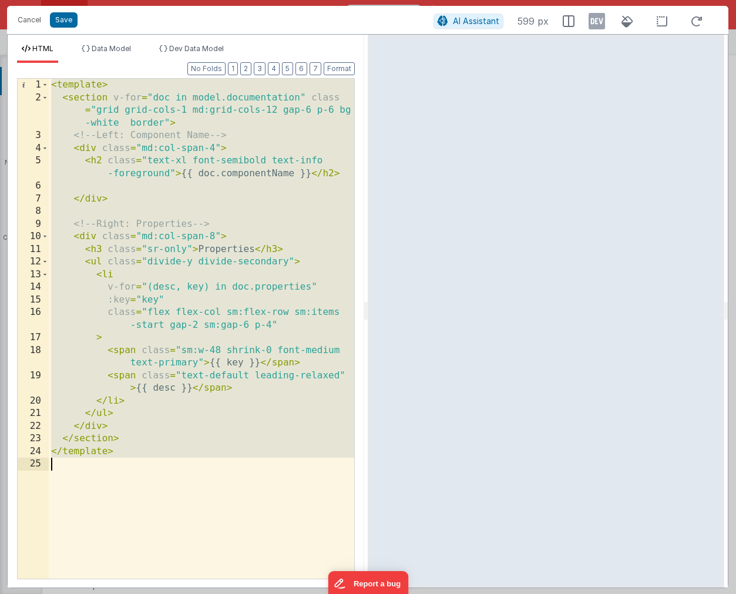
drag, startPoint x: 51, startPoint y: 86, endPoint x: 158, endPoint y: 459, distance: 388.5
click at [158, 459] on div "< template > < section v-for = "doc in model.documentation" class = "grid grid-…" at bounding box center [201, 341] width 305 height 525
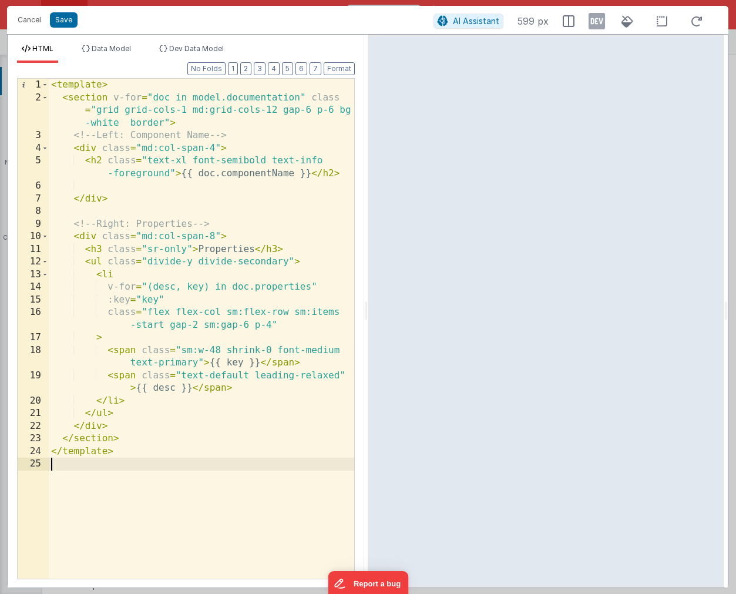
click at [149, 456] on div "< template > < section v-for = "doc in model.documentation" class = "grid grid-…" at bounding box center [201, 341] width 305 height 525
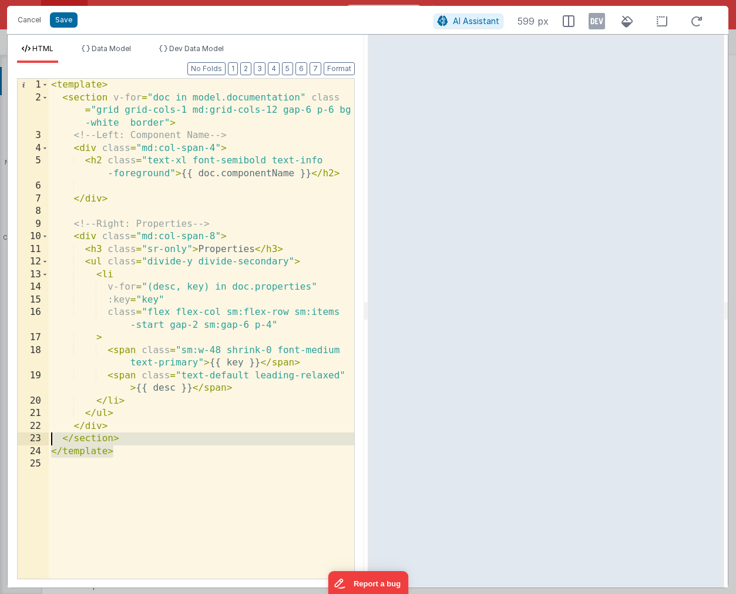
drag, startPoint x: 140, startPoint y: 454, endPoint x: 41, endPoint y: 443, distance: 99.3
click at [41, 443] on div "1 2 3 4 5 6 7 8 9 10 11 12 13 14 15 16 17 18 19 20 21 22 23 24 25 < template > …" at bounding box center [186, 328] width 338 height 501
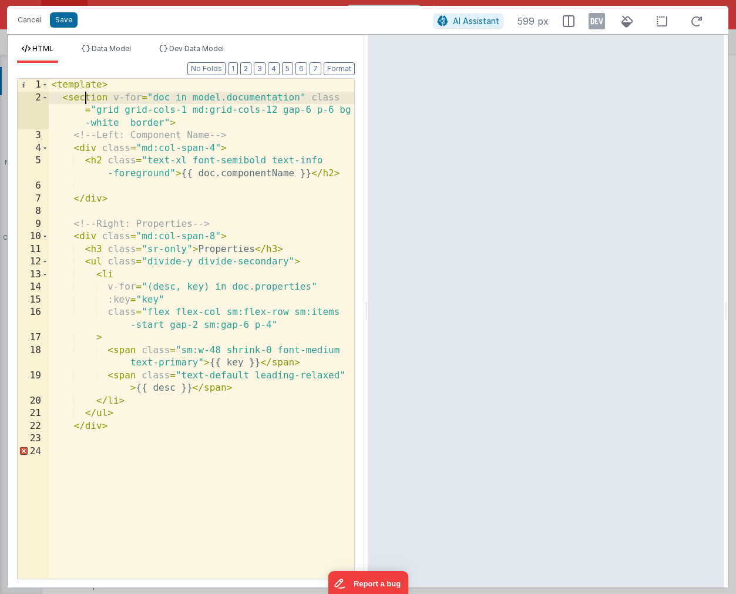
click at [87, 100] on div "< template > < section v-for = "doc in model.documentation" class = "grid grid-…" at bounding box center [201, 341] width 305 height 525
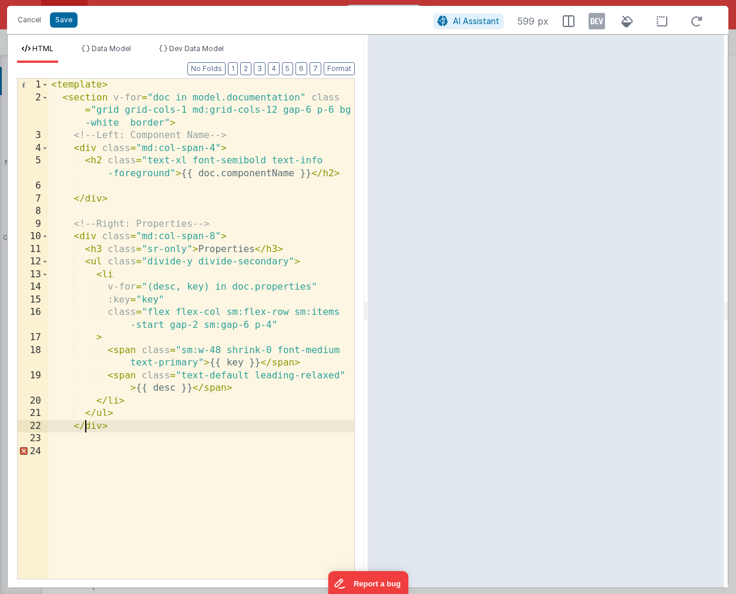
click at [82, 430] on div "< template > < section v-for = "doc in model.documentation" class = "grid grid-…" at bounding box center [201, 341] width 305 height 525
click at [120, 432] on div "< template > < section v-for = "doc in model.documentation" class = "grid grid-…" at bounding box center [201, 341] width 305 height 525
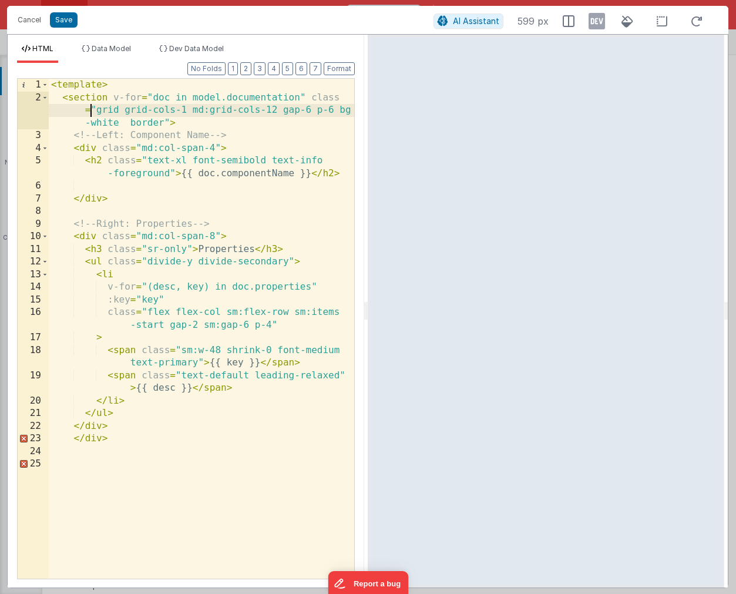
click at [92, 106] on div "< template > < section v-for = "doc in model.documentation" class = "grid grid-…" at bounding box center [201, 341] width 305 height 525
click at [87, 101] on div "< template > < section v-for = "doc in model.documentation" class = "grid grid-…" at bounding box center [201, 341] width 305 height 525
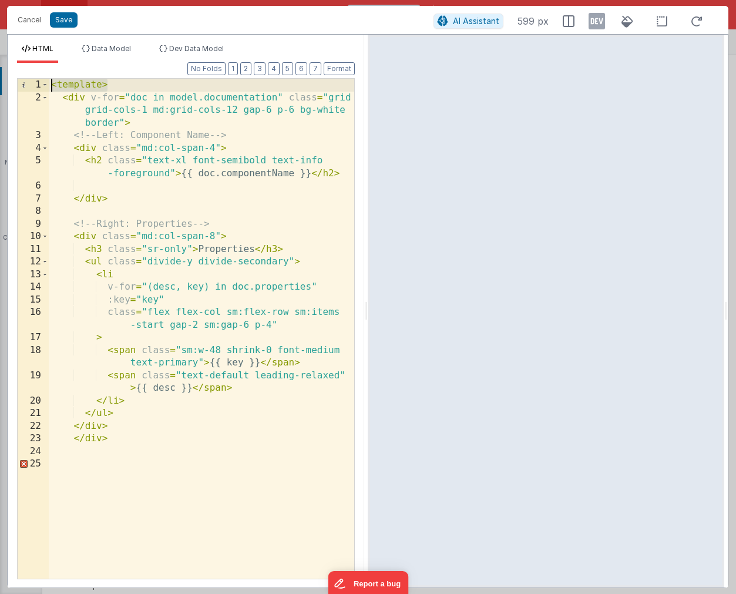
drag, startPoint x: 110, startPoint y: 86, endPoint x: 19, endPoint y: 79, distance: 91.9
click at [19, 79] on div "1 2 3 4 5 6 7 8 9 10 11 12 13 14 15 16 17 18 19 20 21 22 23 24 25 < template > …" at bounding box center [186, 328] width 338 height 501
click at [70, 24] on button "Save" at bounding box center [64, 19] width 28 height 15
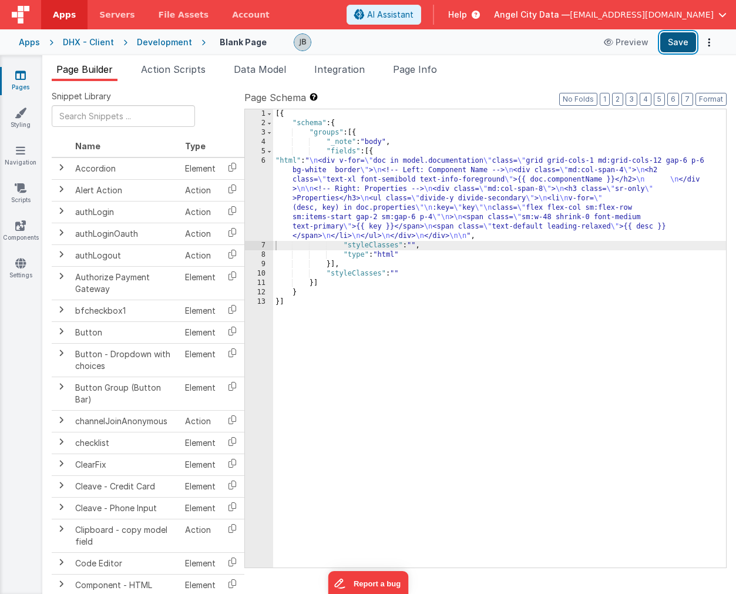
click at [681, 46] on button "Save" at bounding box center [678, 42] width 36 height 20
click at [264, 186] on div "6" at bounding box center [259, 198] width 28 height 85
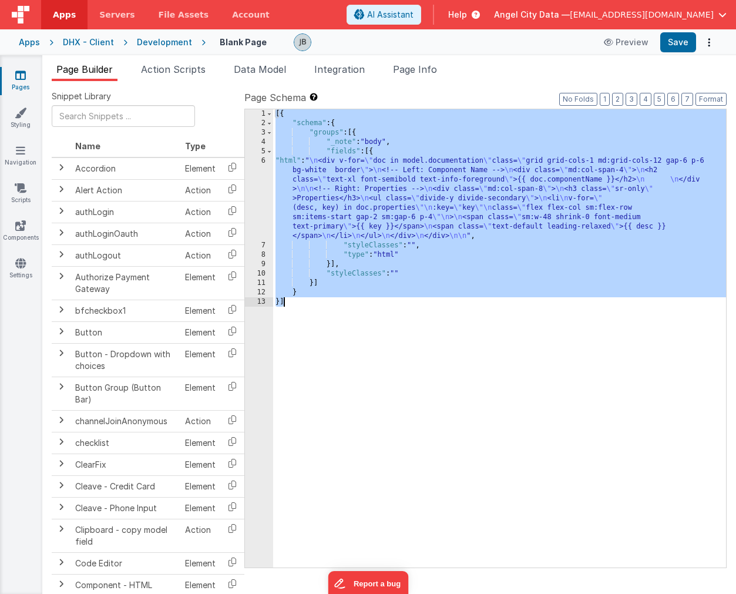
click at [264, 186] on div "6" at bounding box center [259, 198] width 28 height 85
click at [265, 176] on div "6" at bounding box center [259, 198] width 28 height 85
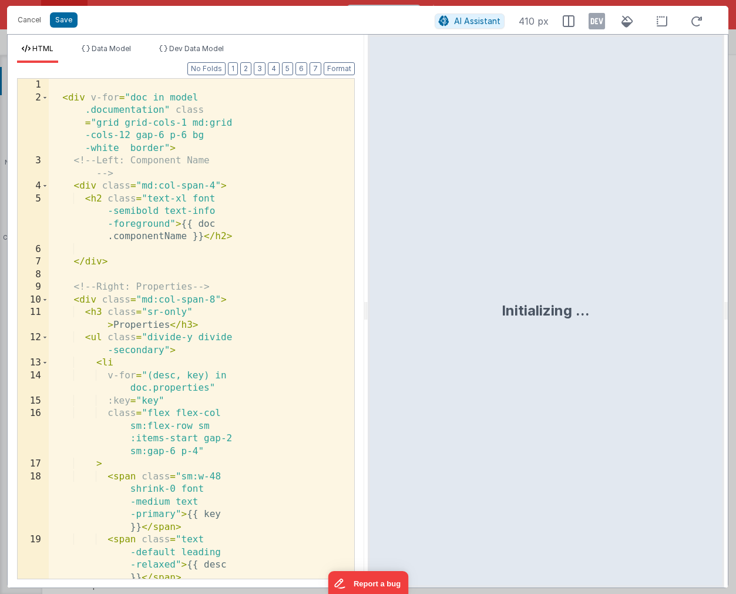
click at [187, 127] on div "< div v-for = "doc in model .documentation" class = "grid grid-cols-1 md:grid -…" at bounding box center [201, 341] width 305 height 525
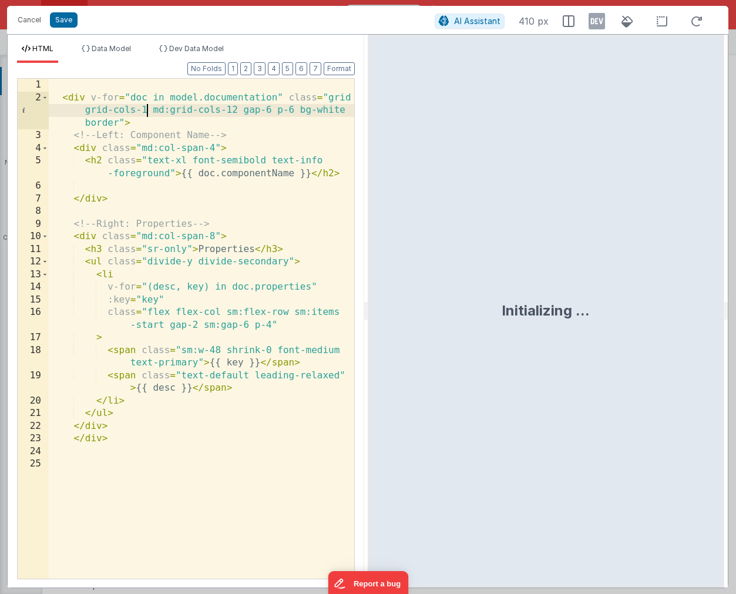
click at [73, 96] on div "< div v-for = "doc in model.documentation" class = "grid grid-cols-1 md:grid-co…" at bounding box center [201, 341] width 305 height 525
